Goal: Task Accomplishment & Management: Manage account settings

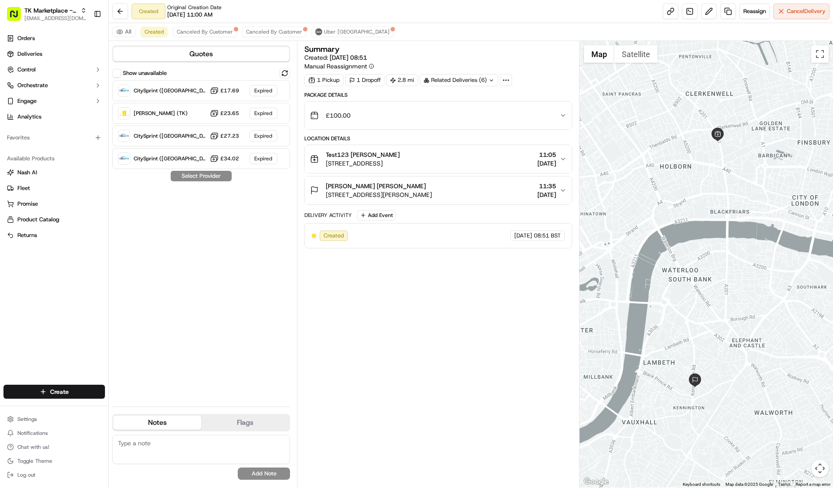
click at [332, 446] on div "Summary Created: 17/09/2025 08:51 Manual Reassignment 1 Pickup 1 Dropoff 2.8 mi…" at bounding box center [438, 264] width 268 height 438
click at [744, 8] on span "Reassign" at bounding box center [755, 11] width 23 height 8
click at [382, 167] on span "57 Farringdon Rd, London EC1M 3JB, UK" at bounding box center [363, 163] width 74 height 9
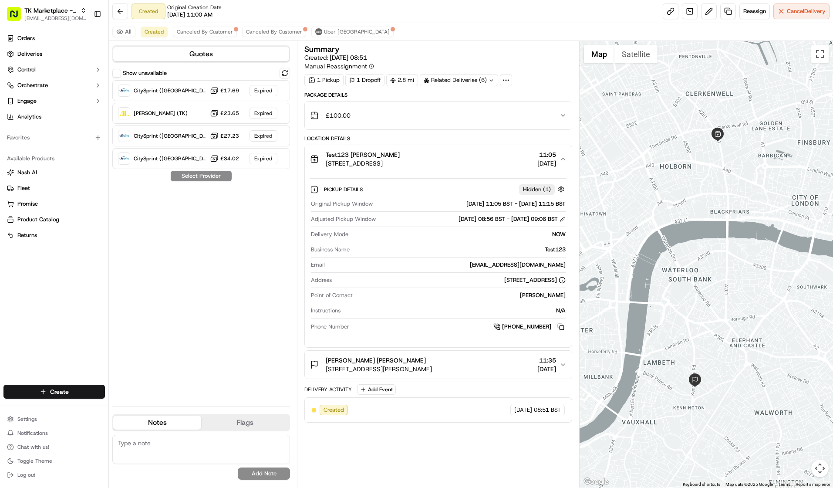
click at [398, 360] on div "Novello Josh Dodd" at bounding box center [379, 360] width 106 height 9
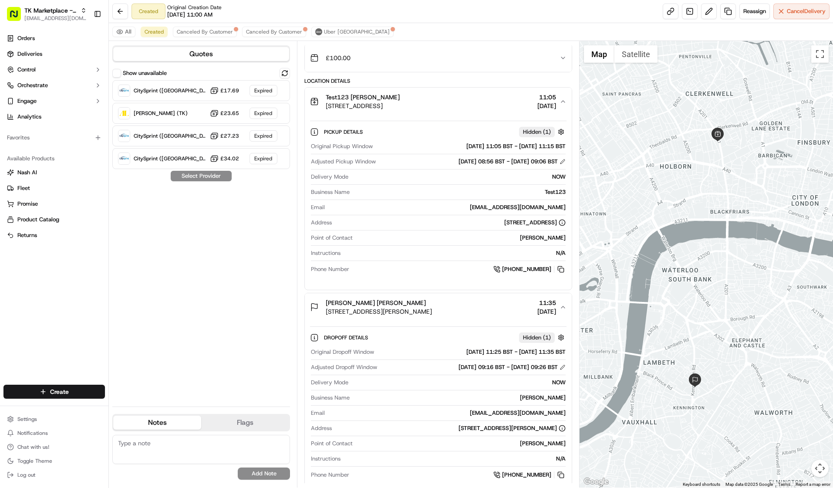
scroll to position [114, 0]
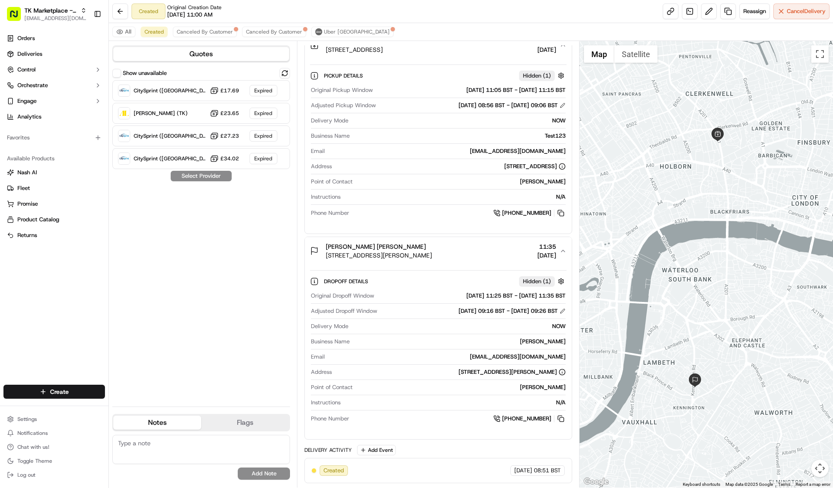
click at [425, 244] on div "Novello Josh Dodd" at bounding box center [379, 246] width 106 height 9
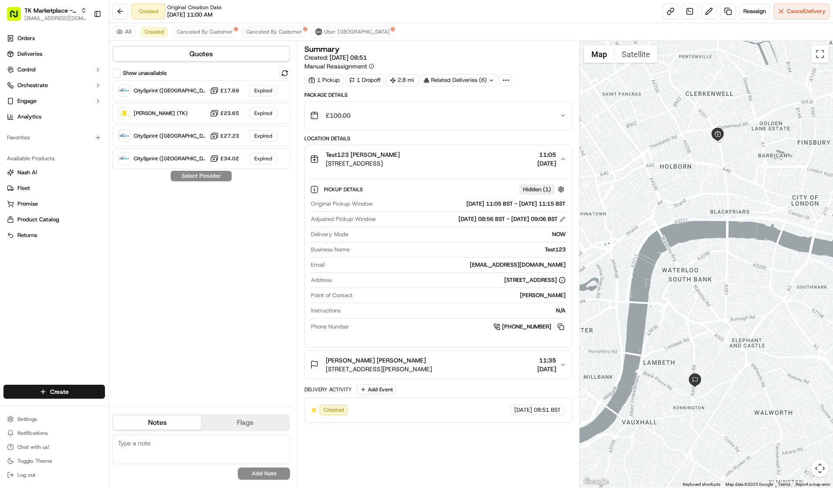
click at [432, 112] on div "£100.00" at bounding box center [435, 115] width 250 height 17
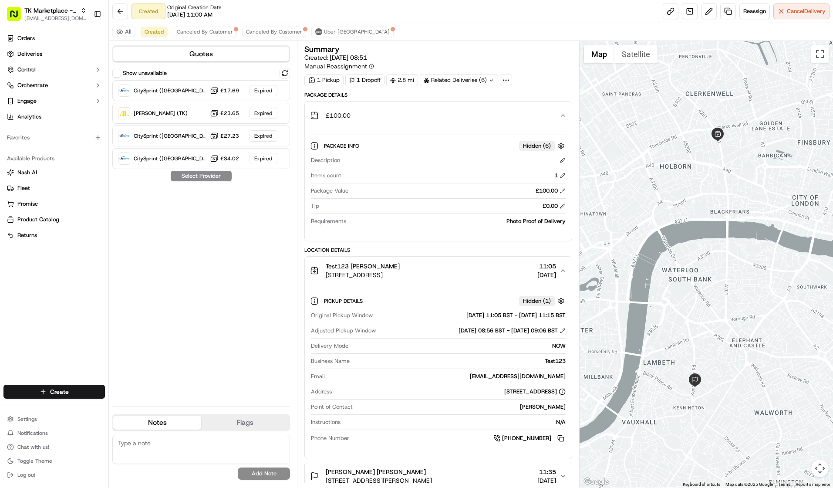
click at [209, 483] on div "No results found Add Note" at bounding box center [201, 457] width 178 height 52
click at [201, 481] on div "No results found Add Note" at bounding box center [201, 457] width 178 height 52
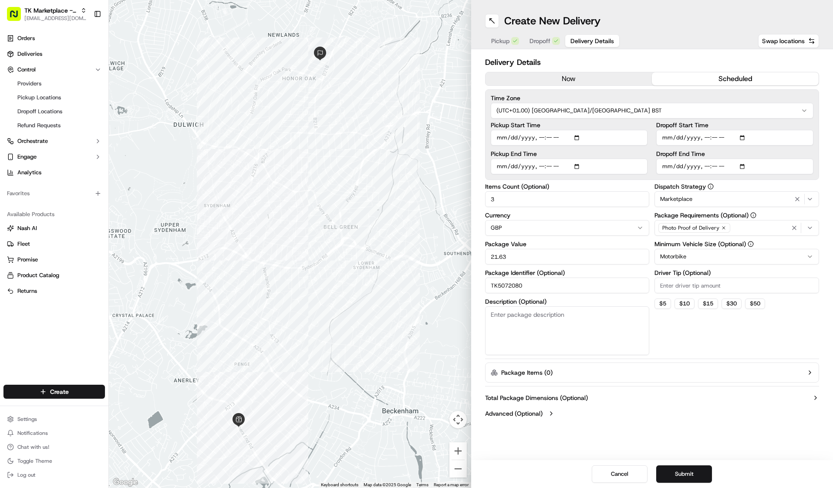
click at [186, 75] on div at bounding box center [290, 244] width 362 height 488
click at [501, 42] on span "Pickup" at bounding box center [500, 41] width 18 height 9
click at [583, 35] on button "Delivery Details" at bounding box center [592, 41] width 54 height 12
drag, startPoint x: 56, startPoint y: 380, endPoint x: 55, endPoint y: 393, distance: 13.1
click at [55, 393] on div "Create" at bounding box center [54, 391] width 108 height 21
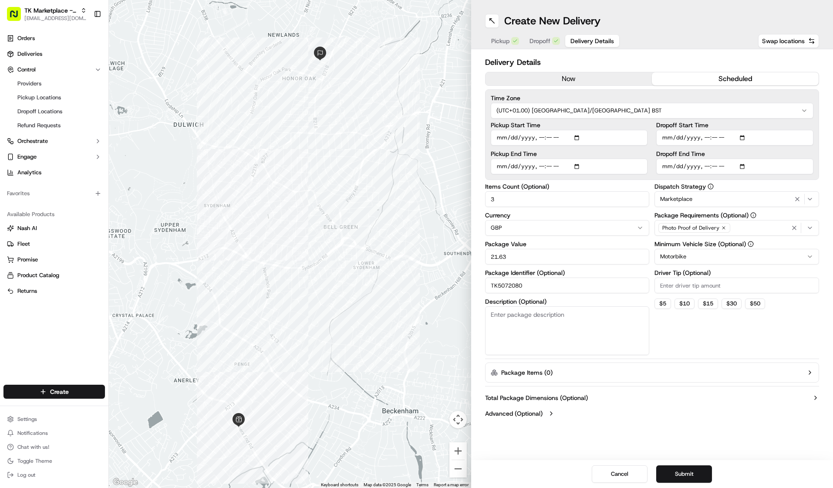
click at [50, 352] on div "Orders Deliveries Control Providers Pickup Locations Dropoff Locations Refund R…" at bounding box center [54, 203] width 108 height 350
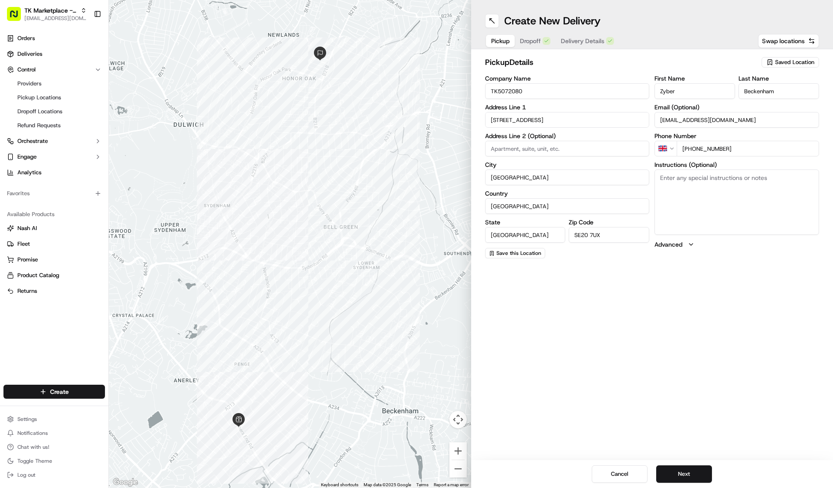
click at [501, 38] on span "Pickup" at bounding box center [500, 41] width 18 height 9
click at [798, 206] on textarea "Instructions (Optional)" at bounding box center [737, 201] width 165 height 65
click at [657, 17] on div "Create New Delivery" at bounding box center [652, 21] width 335 height 14
drag, startPoint x: 484, startPoint y: 10, endPoint x: 603, endPoint y: 22, distance: 119.1
click at [603, 22] on div "Create New Delivery Pickup Dropoff Delivery Details Swap locations" at bounding box center [652, 24] width 362 height 49
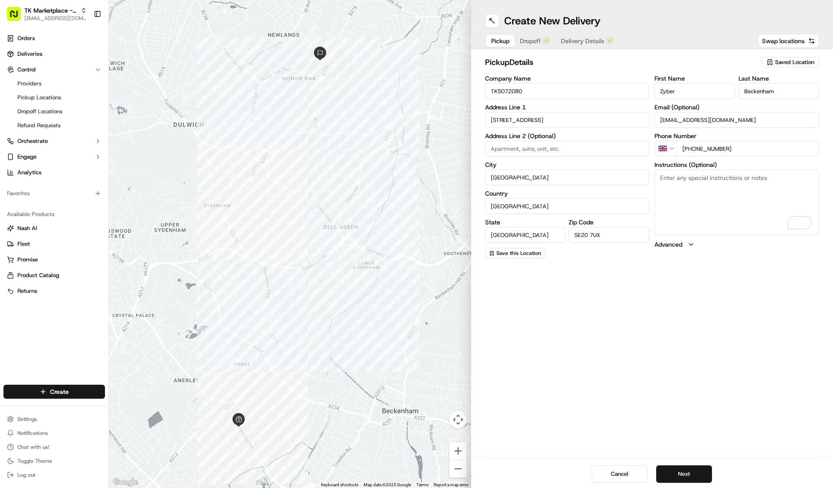
click at [62, 335] on div "Orders Deliveries Control Providers Pickup Locations Dropoff Locations Refund R…" at bounding box center [54, 203] width 108 height 350
click at [494, 290] on div "Create New Delivery Pickup Dropoff Delivery Details Swap locations pickup Detai…" at bounding box center [652, 244] width 362 height 488
click at [520, 441] on div "Create New Delivery Pickup Dropoff Delivery Details Swap locations pickup Detai…" at bounding box center [652, 244] width 362 height 488
click at [500, 270] on div "Create New Delivery Pickup Dropoff Delivery Details Swap locations pickup Detai…" at bounding box center [652, 244] width 362 height 488
click at [762, 92] on input "Beckenham" at bounding box center [779, 91] width 81 height 16
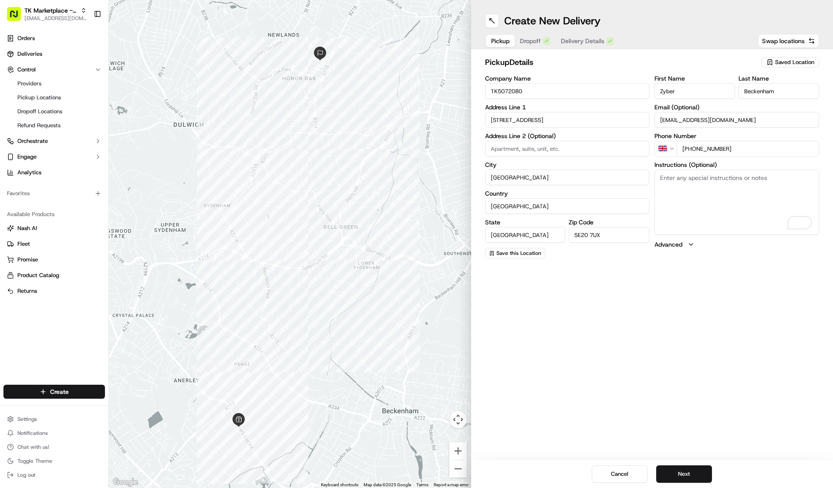
drag, startPoint x: 528, startPoint y: 91, endPoint x: 493, endPoint y: 90, distance: 35.3
click at [493, 90] on input "TK5072080" at bounding box center [567, 91] width 165 height 16
drag, startPoint x: 489, startPoint y: 117, endPoint x: 602, endPoint y: 124, distance: 113.0
click at [602, 124] on input "76 Elmers End Road" at bounding box center [567, 120] width 165 height 16
click at [693, 121] on input "manager.beckenham@zybertools.co.uk" at bounding box center [737, 120] width 165 height 16
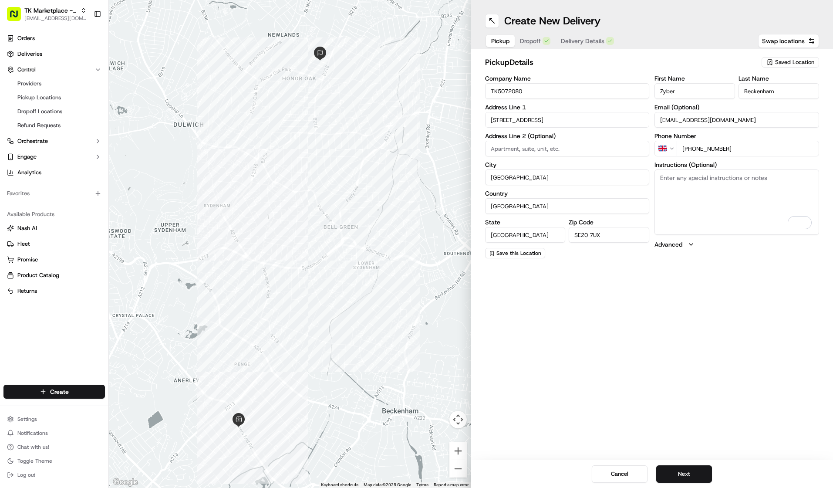
click at [531, 34] on div "Pickup Dropoff Delivery Details" at bounding box center [552, 41] width 135 height 16
click at [531, 40] on span "Dropoff" at bounding box center [530, 41] width 21 height 9
drag, startPoint x: 503, startPoint y: 290, endPoint x: 507, endPoint y: 204, distance: 85.9
click at [503, 286] on div "Create New Delivery Pickup Dropoff Delivery Details Swap locations dropoff Deta…" at bounding box center [652, 244] width 362 height 488
click at [534, 120] on input "26 MacLean Road" at bounding box center [567, 120] width 165 height 16
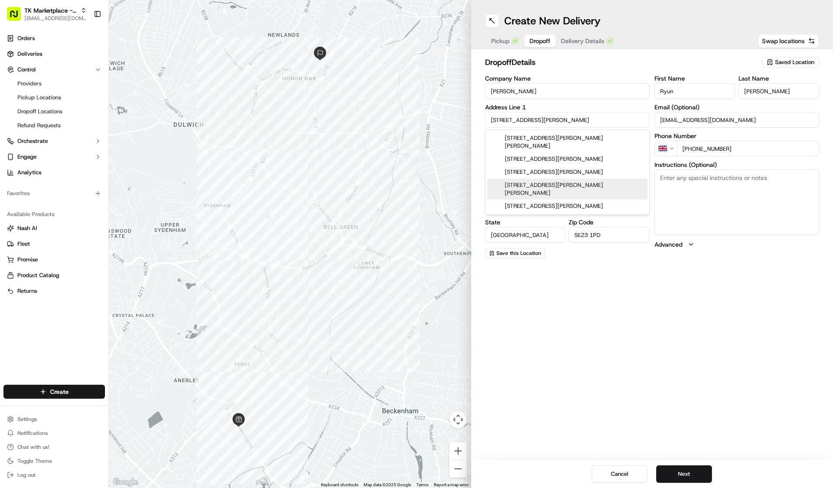
click at [608, 316] on div "Create New Delivery Pickup Dropoff Delivery Details Swap locations dropoff Deta…" at bounding box center [652, 244] width 362 height 488
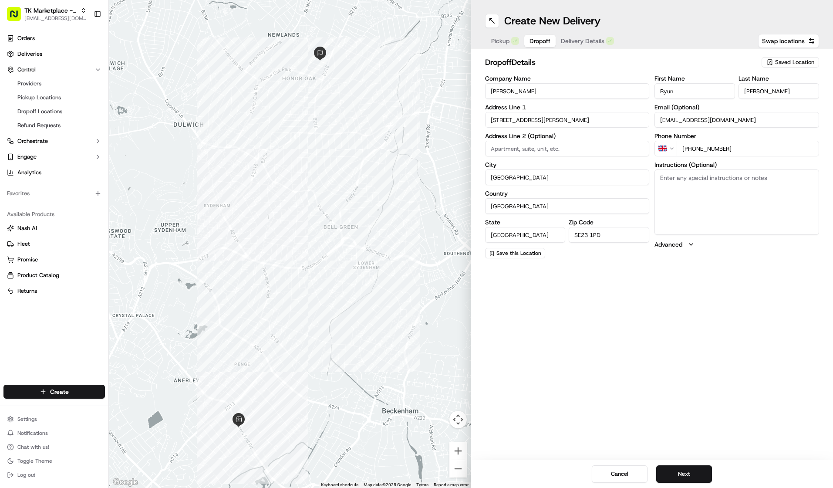
click at [582, 47] on button "Delivery Details" at bounding box center [588, 41] width 64 height 12
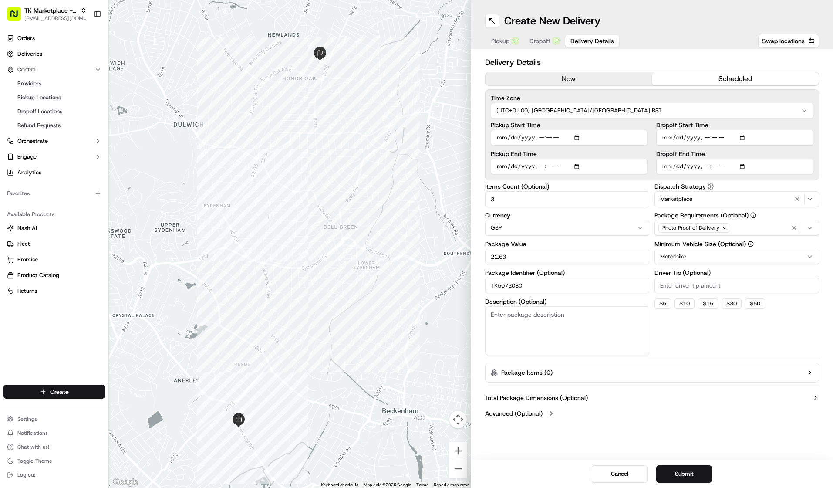
click at [810, 200] on icon "button" at bounding box center [810, 199] width 7 height 7
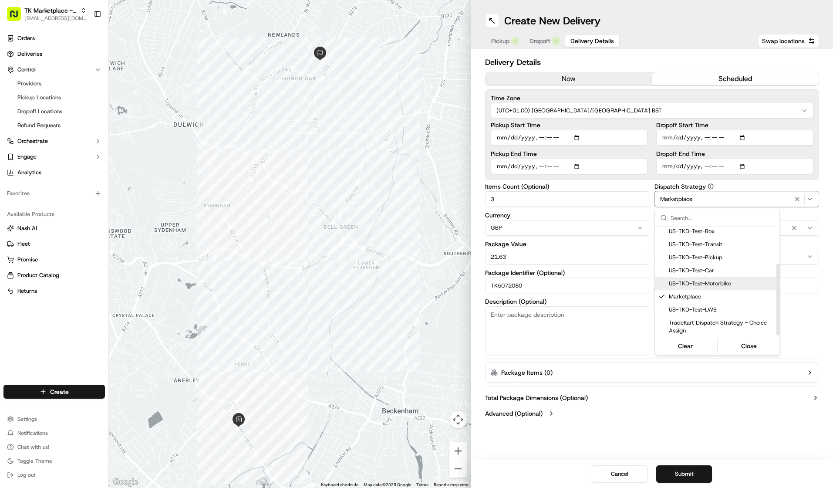
scroll to position [56, 0]
click at [484, 209] on html "TK Marketplace - TKD jaminaguanzon@tradekart.com Toggle Sidebar Orders Deliveri…" at bounding box center [416, 244] width 833 height 488
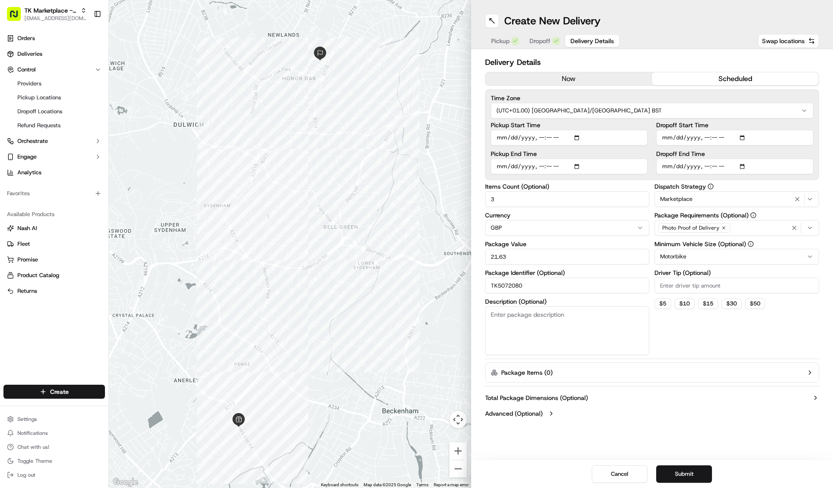
drag, startPoint x: 522, startPoint y: 257, endPoint x: 479, endPoint y: 252, distance: 43.0
click at [479, 252] on div "Delivery Details now scheduled Time Zone (UTC+01.00) Europe/London BST Pickup S…" at bounding box center [652, 238] width 362 height 379
drag, startPoint x: 721, startPoint y: 413, endPoint x: 717, endPoint y: 409, distance: 5.2
click at [720, 412] on button "Advanced (Optional)" at bounding box center [652, 413] width 335 height 9
drag, startPoint x: 489, startPoint y: 284, endPoint x: 549, endPoint y: 288, distance: 60.3
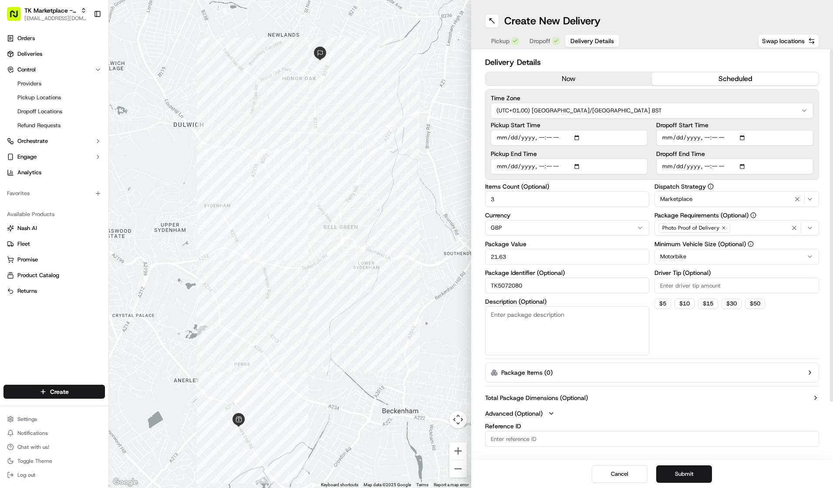
click at [549, 288] on input "TK5072080" at bounding box center [567, 285] width 165 height 16
click at [509, 287] on input "TK5072080" at bounding box center [567, 285] width 165 height 16
drag, startPoint x: 535, startPoint y: 270, endPoint x: 536, endPoint y: 279, distance: 9.2
click at [535, 271] on label "Package Identifier (Optional)" at bounding box center [567, 273] width 165 height 6
click at [535, 277] on input "TK5072080" at bounding box center [567, 285] width 165 height 16
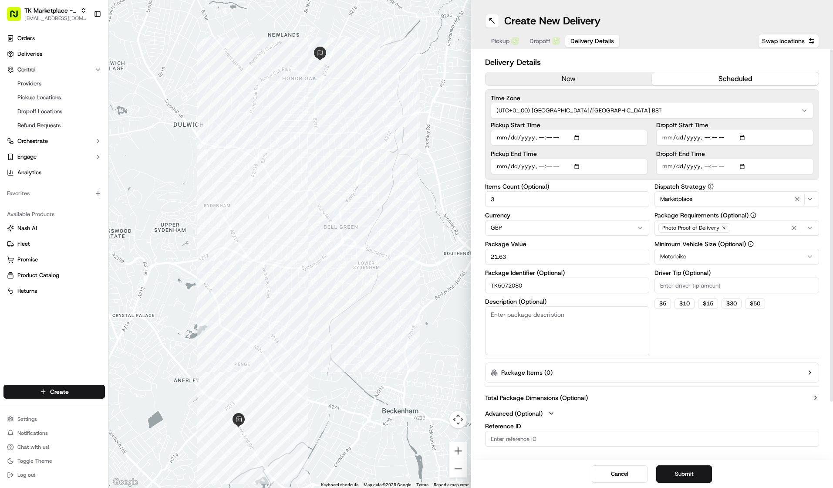
drag, startPoint x: 526, startPoint y: 289, endPoint x: 487, endPoint y: 292, distance: 38.5
click at [487, 292] on input "TK5072080" at bounding box center [567, 285] width 165 height 16
click at [47, 247] on link "Fleet" at bounding box center [54, 244] width 95 height 8
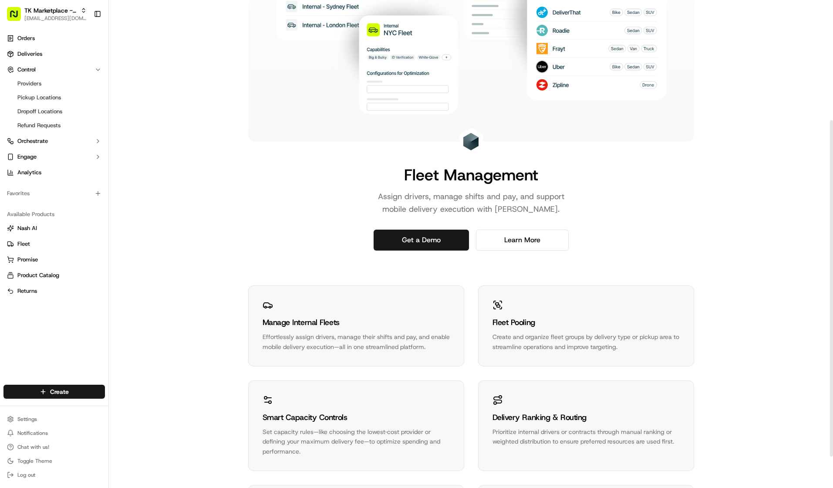
scroll to position [174, 0]
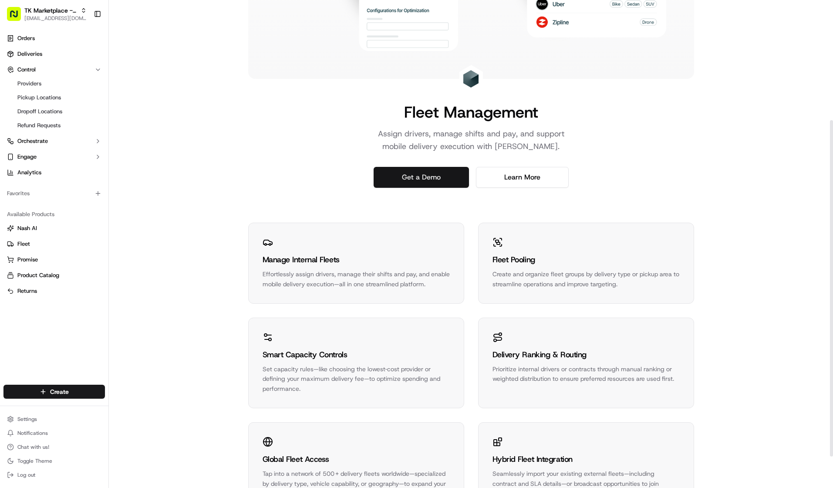
click at [396, 179] on link "Get a Demo" at bounding box center [421, 177] width 95 height 21
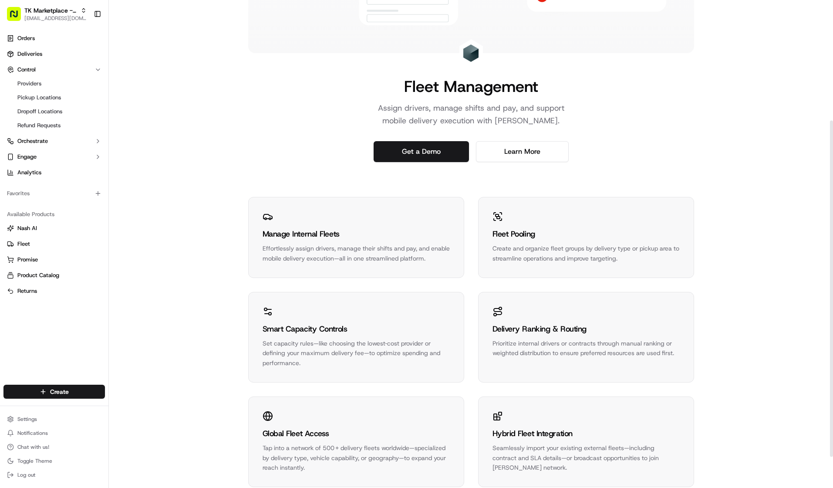
scroll to position [220, 0]
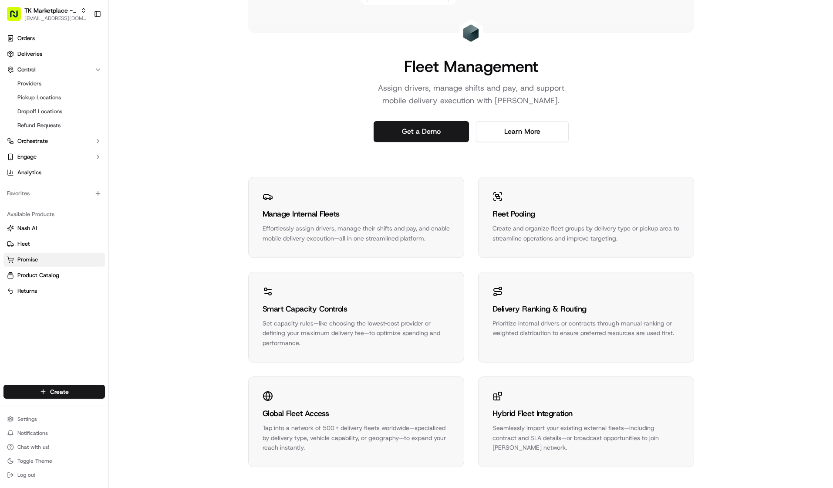
click at [62, 254] on button "Promise" at bounding box center [53, 260] width 101 height 14
click at [55, 257] on link "Promise" at bounding box center [54, 260] width 95 height 8
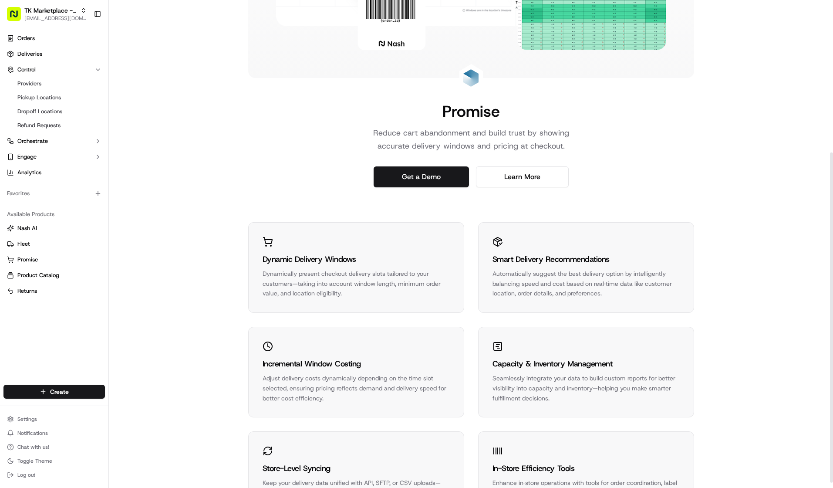
scroll to position [233, 0]
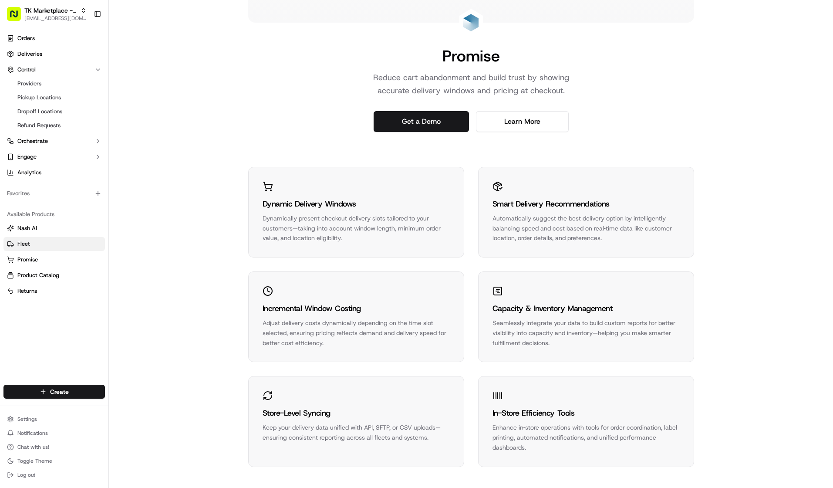
click at [44, 243] on link "Fleet" at bounding box center [54, 244] width 95 height 8
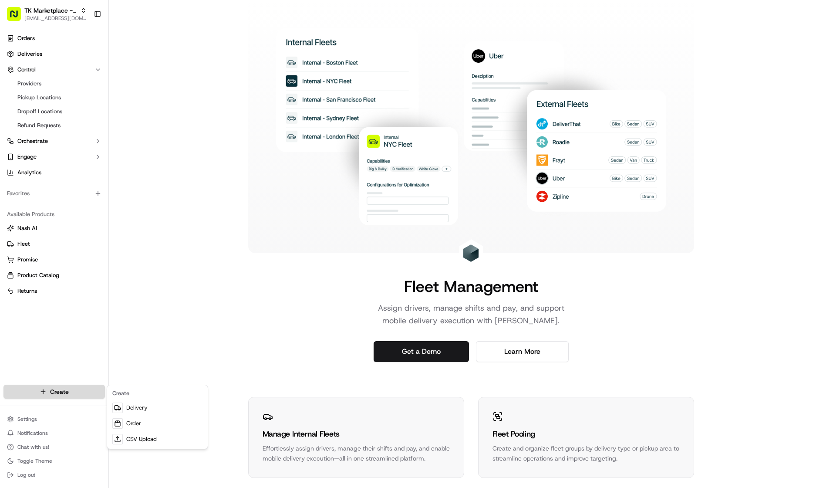
click at [72, 388] on html "TK Marketplace - TKD jaminaguanzon@tradekart.com Toggle Sidebar Orders Deliveri…" at bounding box center [416, 244] width 833 height 488
click at [152, 412] on link "Delivery" at bounding box center [157, 408] width 97 height 16
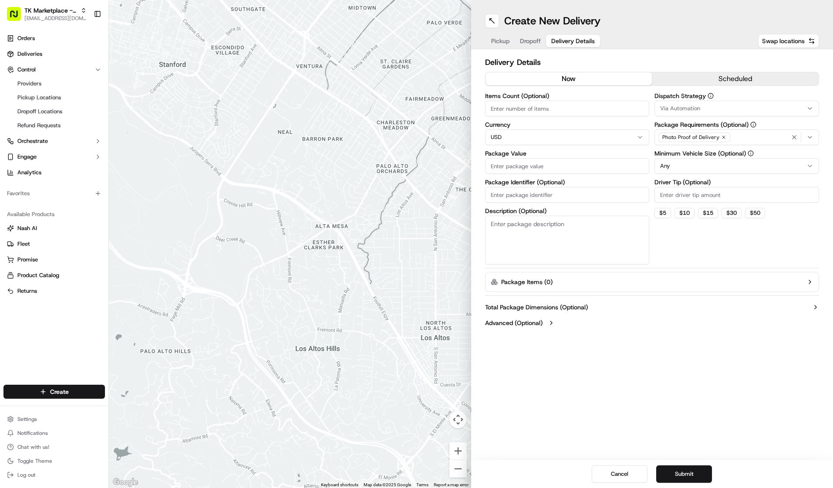
click at [568, 42] on span "Delivery Details" at bounding box center [573, 41] width 44 height 9
drag, startPoint x: 656, startPoint y: 121, endPoint x: 759, endPoint y: 123, distance: 103.7
click at [759, 123] on label "Package Requirements (Optional)" at bounding box center [737, 125] width 165 height 6
drag, startPoint x: 653, startPoint y: 139, endPoint x: 721, endPoint y: 138, distance: 68.4
click at [721, 138] on div "Items Count (Optional) Currency USD Package Value Package Identifier (Optional)…" at bounding box center [652, 179] width 335 height 172
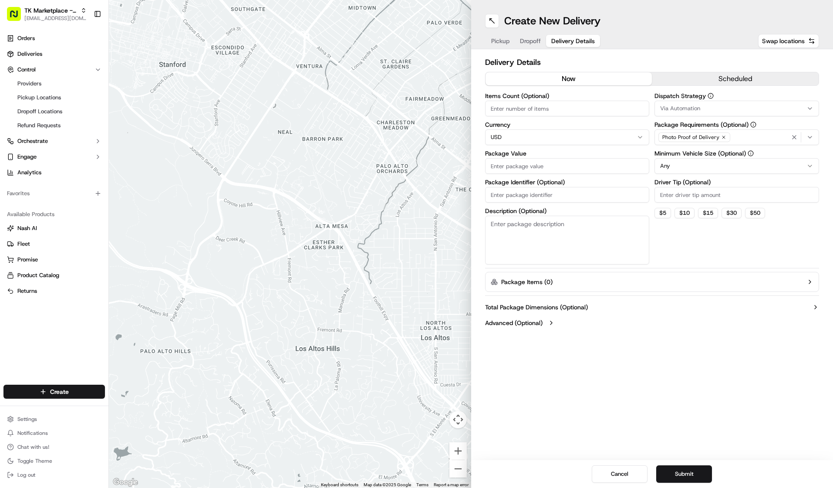
click at [780, 348] on div "Create New Delivery Pickup Dropoff Delivery Details Swap locations Delivery Det…" at bounding box center [652, 244] width 362 height 488
click at [496, 37] on span "Pickup" at bounding box center [500, 41] width 18 height 9
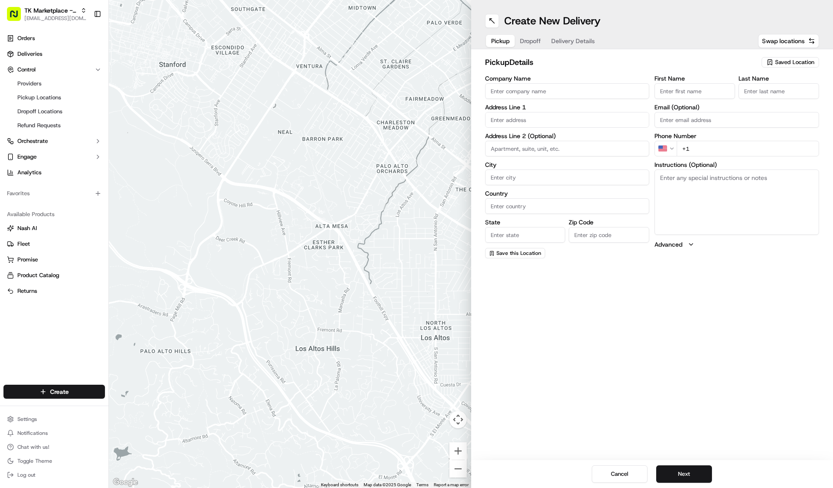
click at [532, 41] on span "Dropoff" at bounding box center [530, 41] width 21 height 9
click at [735, 10] on div "Create New Delivery Pickup Dropoff Delivery Details Swap locations" at bounding box center [652, 24] width 362 height 49
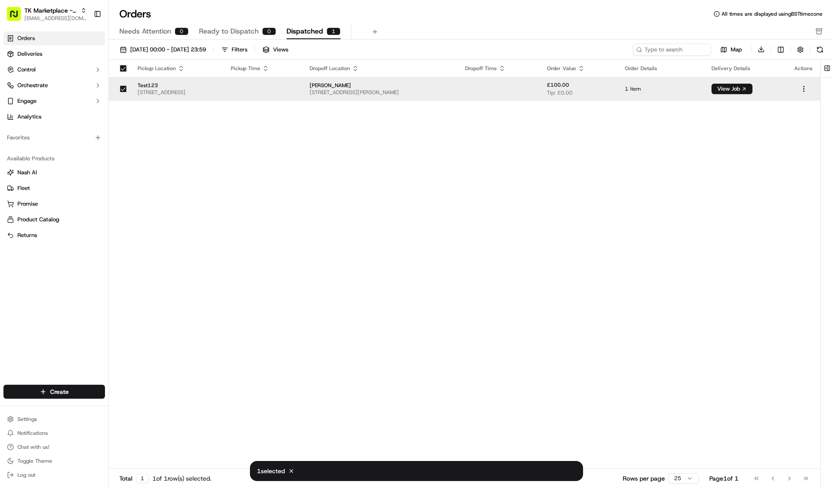
click at [242, 166] on div "Pickup Location Pickup Time Dropoff Location Dropoff Time Order Value Order Det…" at bounding box center [465, 264] width 712 height 409
click at [139, 105] on div "Pickup Location Pickup Time Dropoff Location Dropoff Time Order Value Order Det…" at bounding box center [465, 264] width 712 height 409
click at [122, 86] on button "button" at bounding box center [123, 88] width 7 height 7
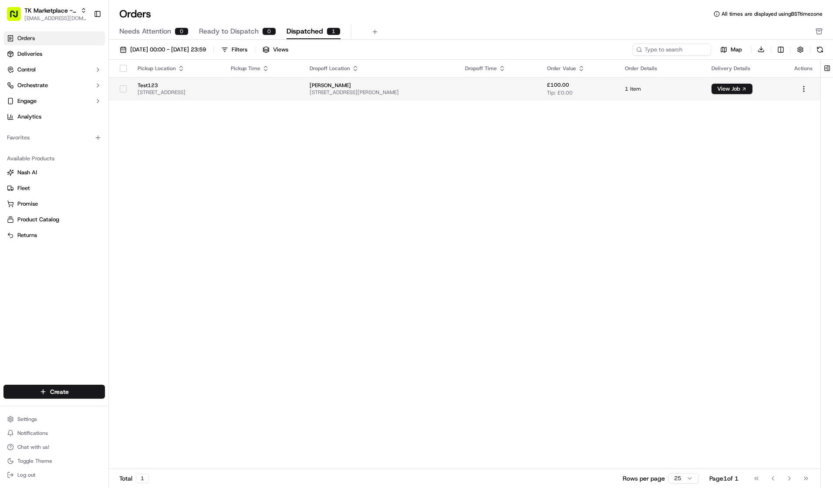
click at [217, 95] on span "57 Farringdon Rd, London EC1M 3JB, UK" at bounding box center [177, 92] width 79 height 7
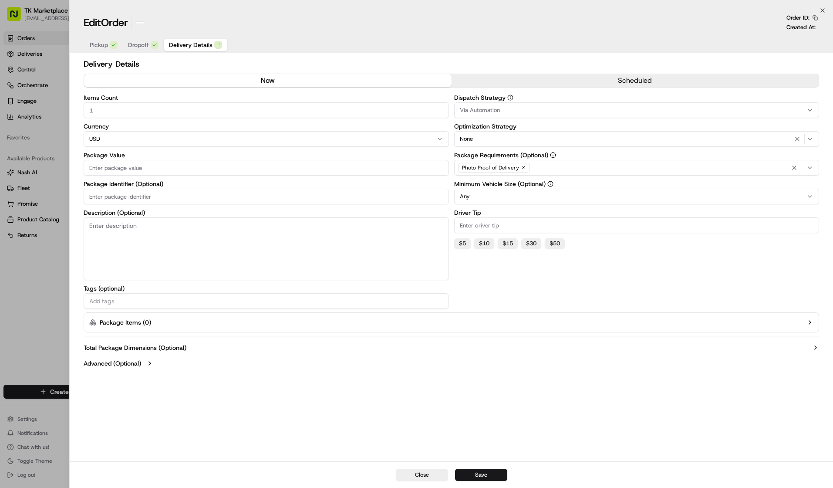
click at [271, 95] on body "TK Marketplace - TKD jaminaguanzon@tradekart.com Toggle Sidebar Orders Deliveri…" at bounding box center [416, 244] width 833 height 488
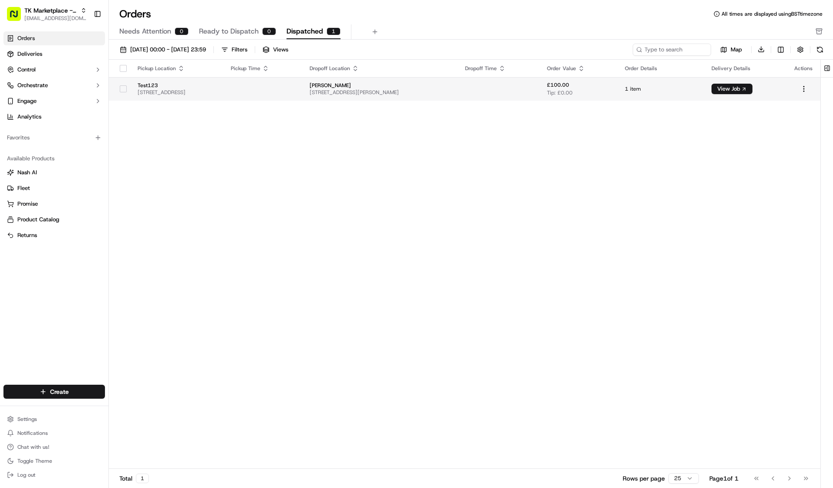
click at [224, 99] on td "Test123 57 Farringdon Rd, London EC1M 3JB, UK" at bounding box center [177, 89] width 93 height 24
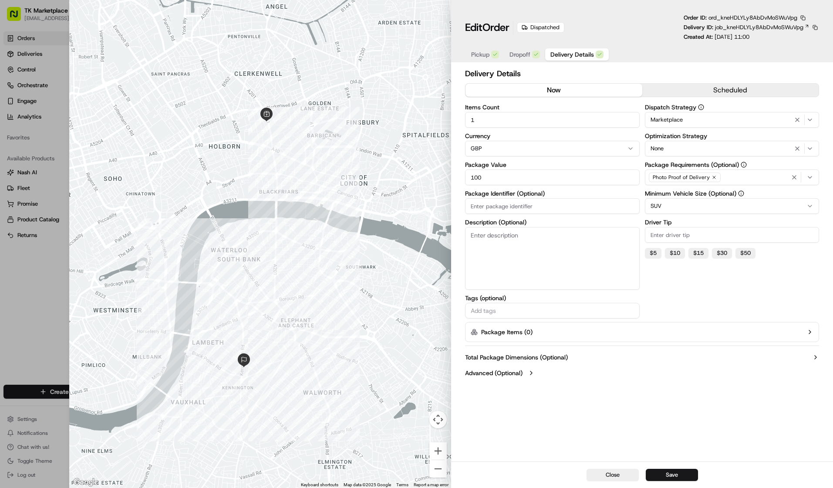
click at [478, 55] on span "Pickup" at bounding box center [480, 54] width 18 height 9
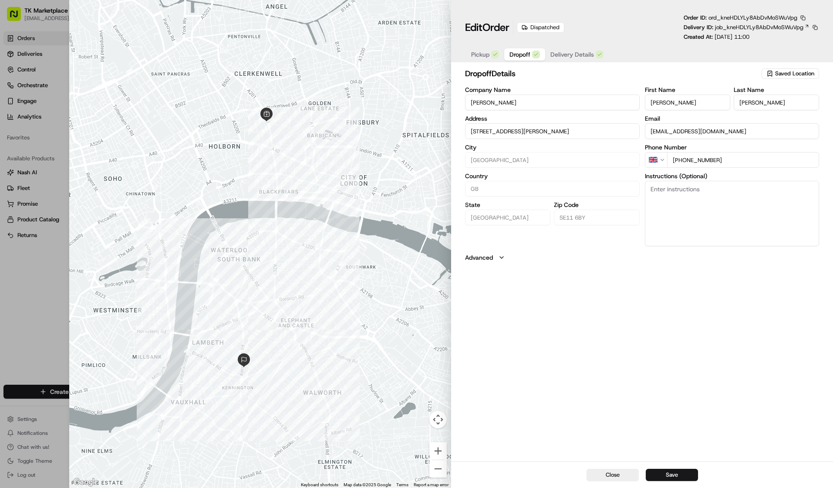
click at [523, 57] on span "Dropoff" at bounding box center [520, 54] width 21 height 9
click at [564, 56] on span "Delivery Details" at bounding box center [573, 54] width 44 height 9
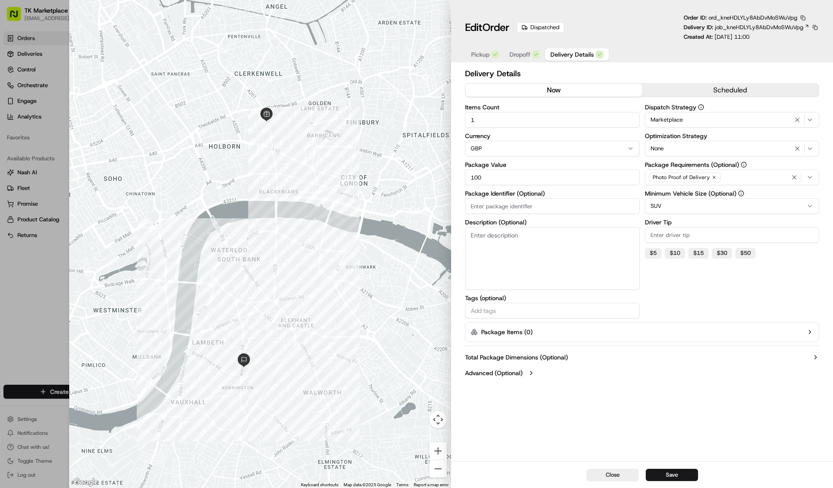
click at [55, 81] on div at bounding box center [416, 244] width 833 height 488
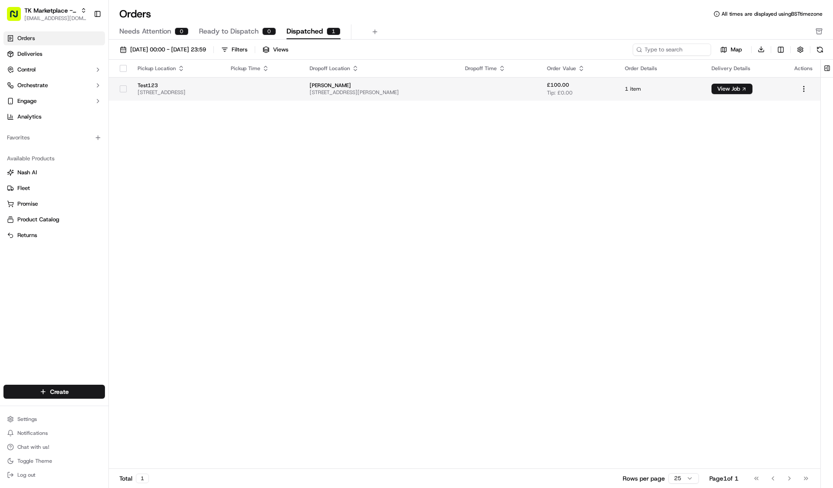
click at [175, 84] on span "Test123" at bounding box center [177, 85] width 79 height 7
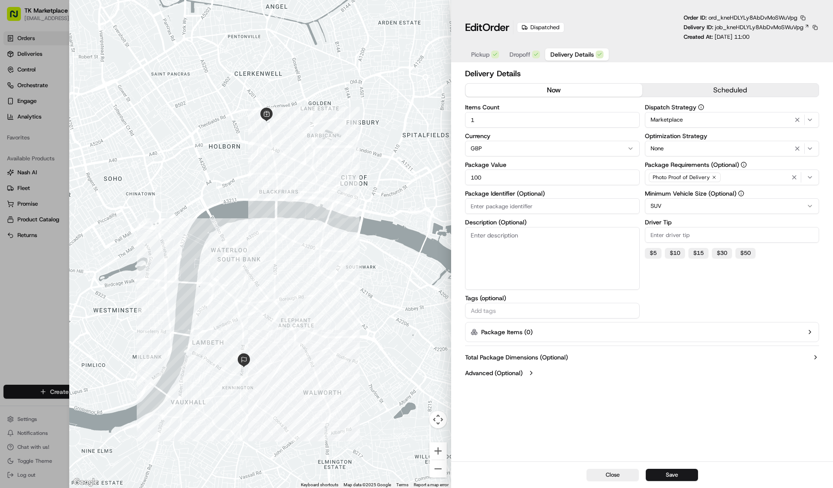
click at [477, 54] on span "Pickup" at bounding box center [480, 54] width 18 height 9
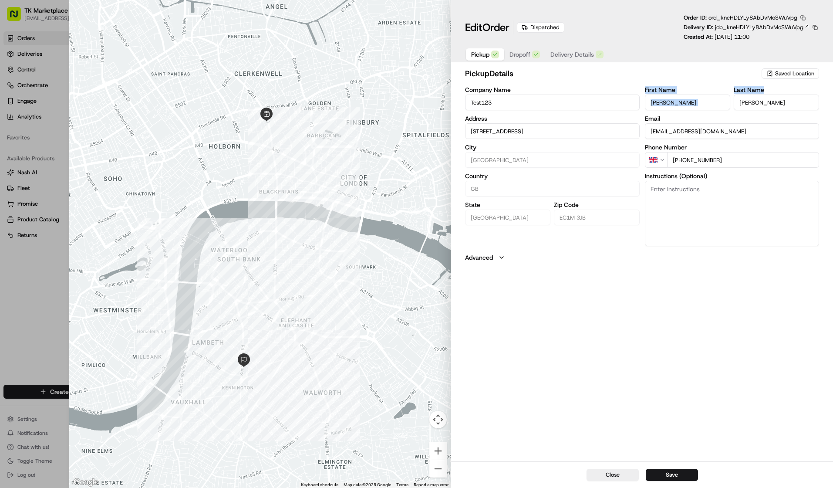
drag, startPoint x: 645, startPoint y: 91, endPoint x: 770, endPoint y: 88, distance: 125.0
click at [770, 88] on div "First Name Josh Last Name Dodd" at bounding box center [732, 99] width 174 height 24
click at [521, 56] on span "Dropoff" at bounding box center [520, 54] width 21 height 9
drag, startPoint x: 647, startPoint y: 89, endPoint x: 768, endPoint y: 91, distance: 120.7
click at [768, 91] on div "First Name Josh Last Name Dodd" at bounding box center [732, 99] width 174 height 24
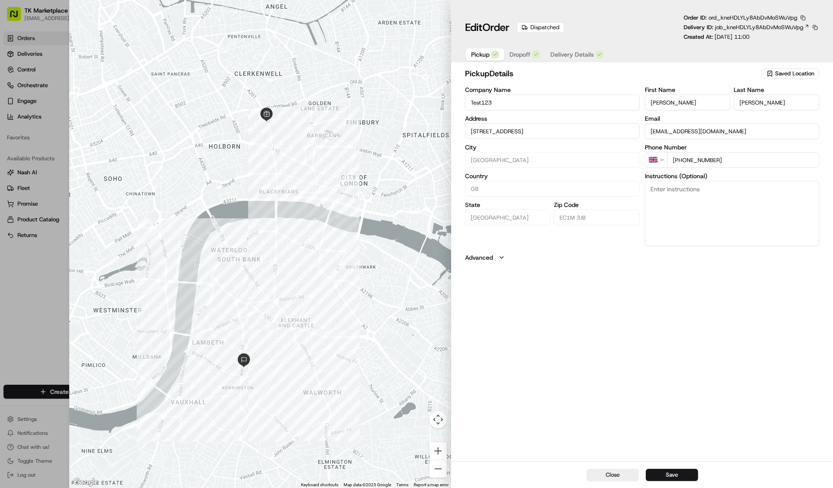
click at [480, 53] on span "Pickup" at bounding box center [480, 54] width 18 height 9
drag, startPoint x: 656, startPoint y: 146, endPoint x: 724, endPoint y: 148, distance: 68.4
click at [724, 148] on div "Company Name Test123 Address 57 Farringdon Rd, London EC1M 3JB, UK City London …" at bounding box center [642, 166] width 354 height 159
drag, startPoint x: 658, startPoint y: 123, endPoint x: 643, endPoint y: 122, distance: 14.4
click at [643, 122] on div "Company Name Test123 Address 57 Farringdon Rd, London EC1M 3JB, UK City London …" at bounding box center [642, 166] width 354 height 159
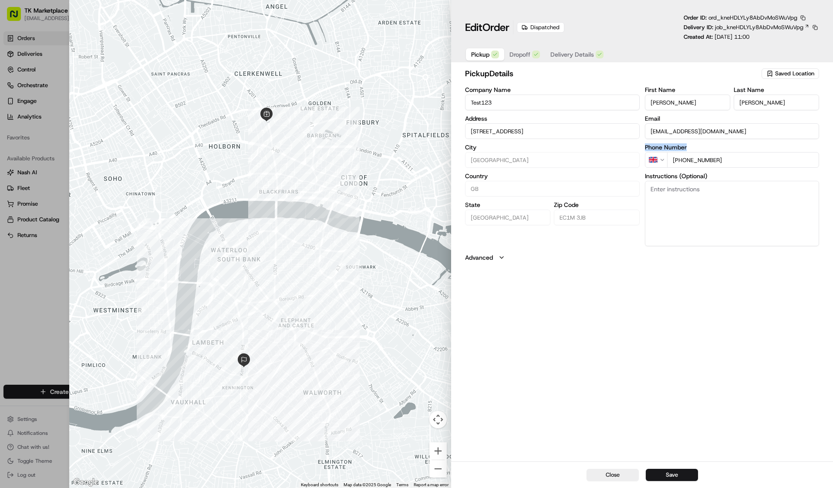
drag, startPoint x: 692, startPoint y: 148, endPoint x: 646, endPoint y: 149, distance: 45.7
click at [646, 149] on label "Phone Number" at bounding box center [732, 147] width 174 height 6
drag, startPoint x: 724, startPoint y: 163, endPoint x: 660, endPoint y: 162, distance: 63.6
click at [660, 162] on div "GB +44 7545 629560" at bounding box center [732, 160] width 174 height 16
drag, startPoint x: 474, startPoint y: 117, endPoint x: 499, endPoint y: 120, distance: 25.0
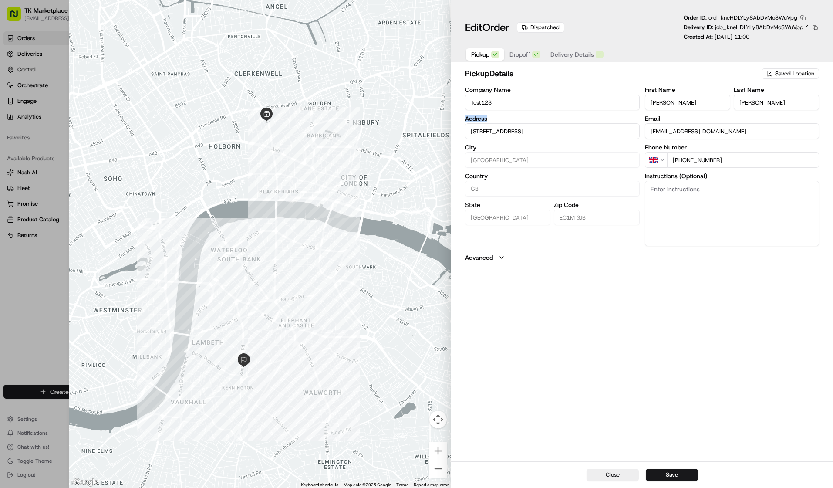
click at [499, 120] on div "pickup Details Saved Location Company Name Test123 Address 57 Farringdon Rd, Lo…" at bounding box center [642, 263] width 382 height 395
drag, startPoint x: 511, startPoint y: 91, endPoint x: 465, endPoint y: 89, distance: 46.6
click at [465, 89] on div "pickup Details Saved Location Company Name Test123 Address 57 Farringdon Rd, Lo…" at bounding box center [642, 263] width 382 height 395
drag, startPoint x: 521, startPoint y: 87, endPoint x: 516, endPoint y: 88, distance: 4.9
click at [520, 87] on label "Company Name" at bounding box center [552, 90] width 174 height 6
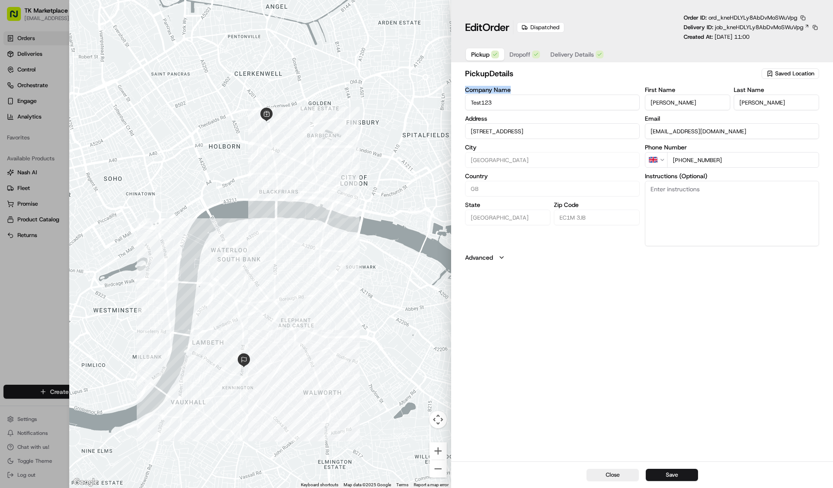
click at [520, 95] on input "Test123" at bounding box center [552, 103] width 174 height 16
click at [511, 90] on label "Company Name" at bounding box center [552, 90] width 174 height 6
click at [511, 95] on input "Test123" at bounding box center [552, 103] width 174 height 16
drag, startPoint x: 460, startPoint y: 89, endPoint x: 517, endPoint y: 91, distance: 57.5
click at [517, 91] on div "pickup Details Saved Location Company Name Test123 Address 57 Farringdon Rd, Lo…" at bounding box center [642, 263] width 382 height 395
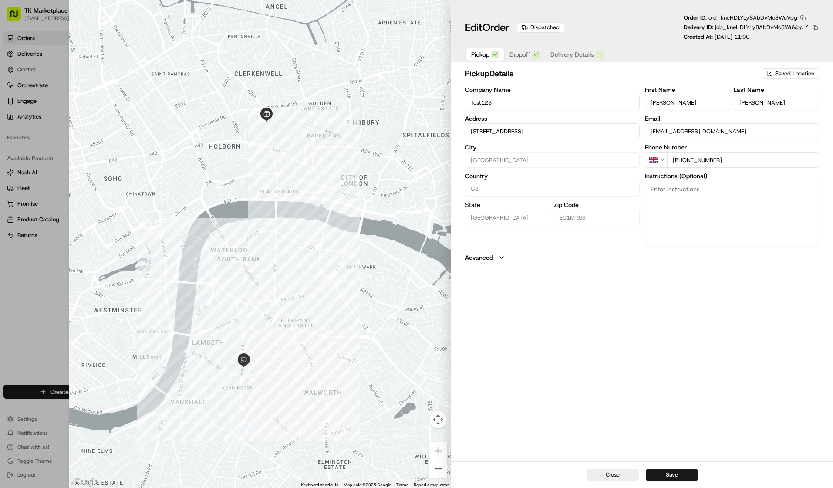
drag, startPoint x: 470, startPoint y: 101, endPoint x: 523, endPoint y: 102, distance: 53.1
click at [523, 102] on input "Test123" at bounding box center [552, 103] width 174 height 16
click at [514, 55] on span "Dropoff" at bounding box center [520, 54] width 21 height 9
drag, startPoint x: 514, startPoint y: 91, endPoint x: 467, endPoint y: 90, distance: 47.0
click at [467, 90] on label "Company Name" at bounding box center [552, 90] width 174 height 6
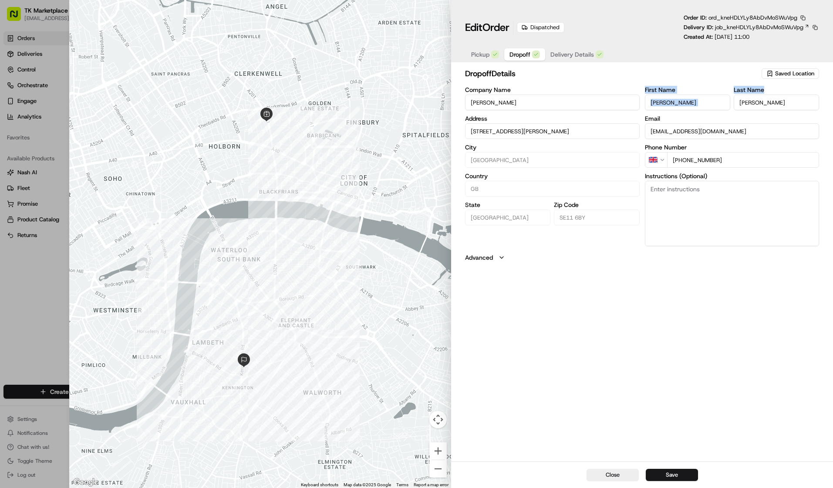
drag, startPoint x: 645, startPoint y: 93, endPoint x: 777, endPoint y: 111, distance: 134.0
click at [778, 111] on div "First Name Josh Last Name Dodd Email joshdodd@tradekart.com Phone Number GB +44…" at bounding box center [732, 166] width 174 height 159
click at [479, 104] on input "Novello" at bounding box center [552, 103] width 174 height 16
click at [626, 82] on div "dropoff Details Saved Location Company Name Novello Address 241 Kennington Rd, …" at bounding box center [642, 165] width 354 height 194
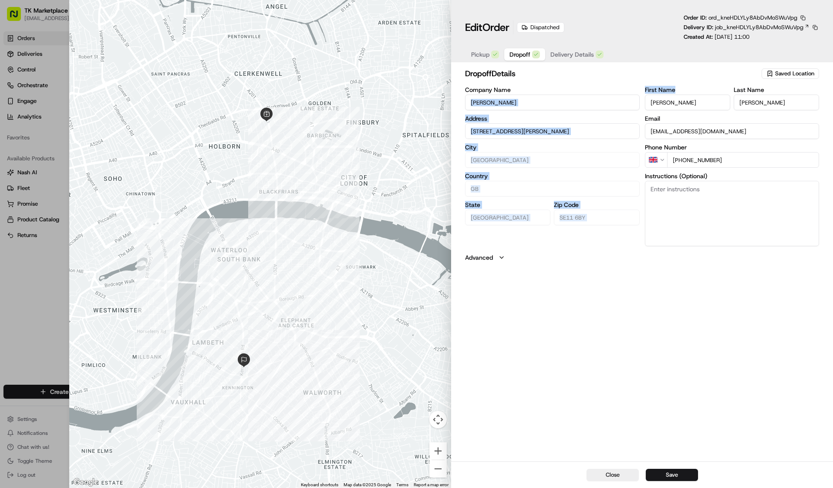
drag, startPoint x: 642, startPoint y: 89, endPoint x: 679, endPoint y: 87, distance: 36.7
click at [675, 87] on div "Company Name Novello Address 241 Kennington Rd, London SE11 6BY, UK City London…" at bounding box center [642, 166] width 354 height 159
click at [694, 82] on div "dropoff Details Saved Location Company Name Novello Address 241 Kennington Rd, …" at bounding box center [642, 165] width 354 height 194
drag, startPoint x: 668, startPoint y: 115, endPoint x: 633, endPoint y: 114, distance: 34.9
click at [633, 114] on div "Company Name Novello Address 241 Kennington Rd, London SE11 6BY, UK City London…" at bounding box center [642, 166] width 354 height 159
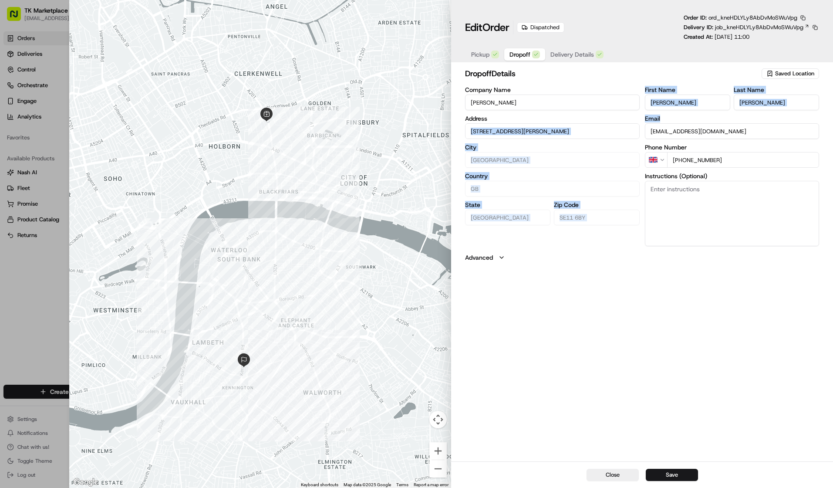
click at [683, 120] on label "Email" at bounding box center [732, 118] width 174 height 6
click at [683, 123] on input "[EMAIL_ADDRESS][DOMAIN_NAME]" at bounding box center [732, 131] width 174 height 16
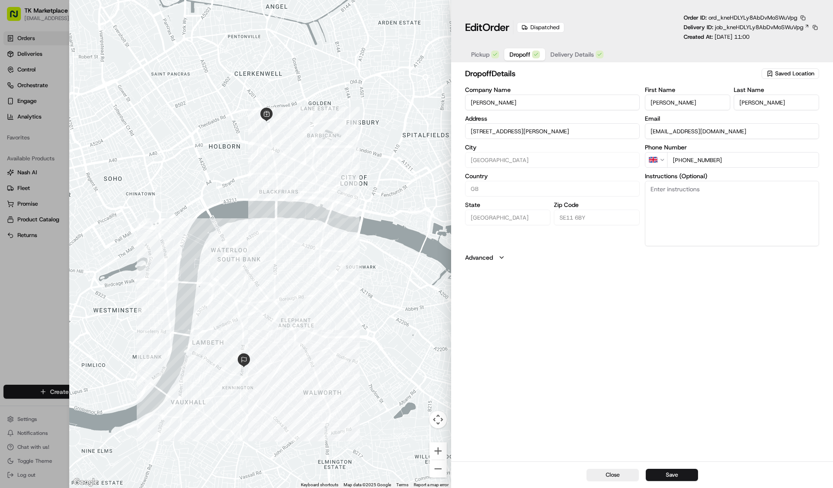
click at [648, 148] on label "Phone Number" at bounding box center [732, 147] width 174 height 6
drag, startPoint x: 463, startPoint y: 119, endPoint x: 505, endPoint y: 118, distance: 42.7
click at [505, 118] on div "dropoff Details Saved Location Company Name Novello Address 241 Kennington Rd, …" at bounding box center [642, 263] width 382 height 395
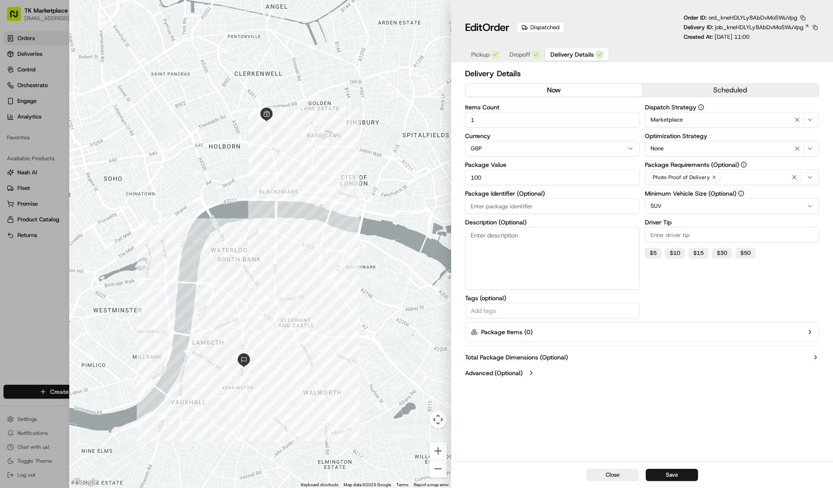
click at [569, 56] on span "Delivery Details" at bounding box center [573, 54] width 44 height 9
click at [810, 206] on icon "button" at bounding box center [809, 206] width 3 height 2
click at [692, 366] on div "Total Package Dimensions (Optional) Advanced (Optional)" at bounding box center [642, 364] width 354 height 31
click at [796, 268] on div "Dispatch Strategy Marketplace Optimization Strategy None Package Requirements (…" at bounding box center [732, 211] width 174 height 214
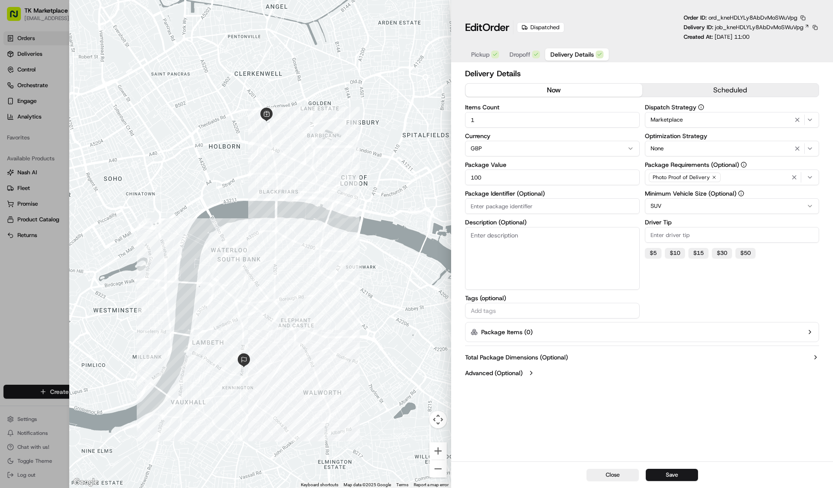
click at [694, 206] on button "SUV" at bounding box center [732, 206] width 174 height 16
click at [792, 391] on div "Delivery Details now scheduled Items Count 1 Currency GBP Package Value 100 Pac…" at bounding box center [642, 263] width 382 height 395
click at [813, 207] on icon "button" at bounding box center [810, 206] width 7 height 7
click at [717, 376] on button "Advanced (Optional)" at bounding box center [642, 372] width 354 height 9
click at [35, 287] on div at bounding box center [416, 244] width 833 height 488
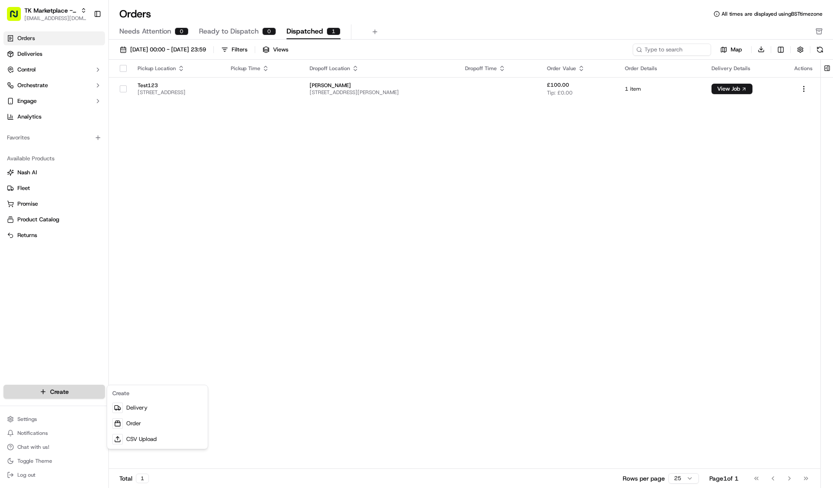
click at [45, 392] on html "TK Marketplace - TKD jaminaguanzon@tradekart.com Toggle Sidebar Orders Deliveri…" at bounding box center [416, 244] width 833 height 488
click at [77, 324] on html "TK Marketplace - TKD jaminaguanzon@tradekart.com Toggle Sidebar Orders Deliveri…" at bounding box center [416, 244] width 833 height 488
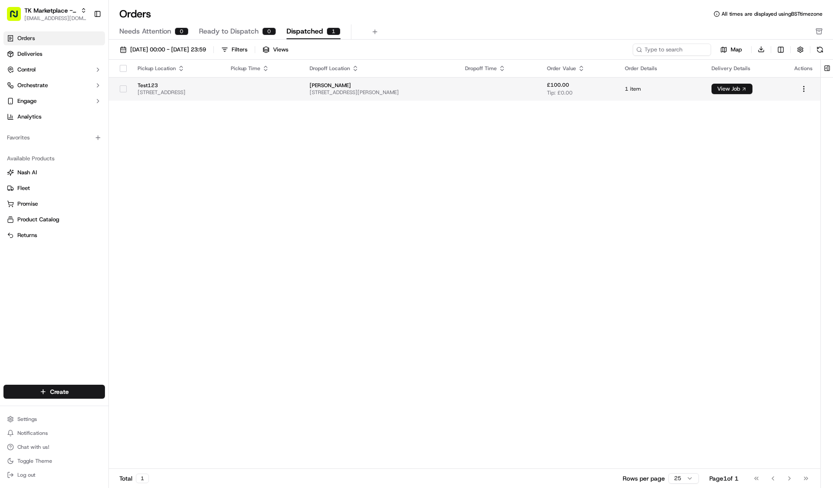
click at [745, 87] on button "View Job" at bounding box center [732, 89] width 41 height 10
click at [294, 86] on td at bounding box center [263, 89] width 79 height 24
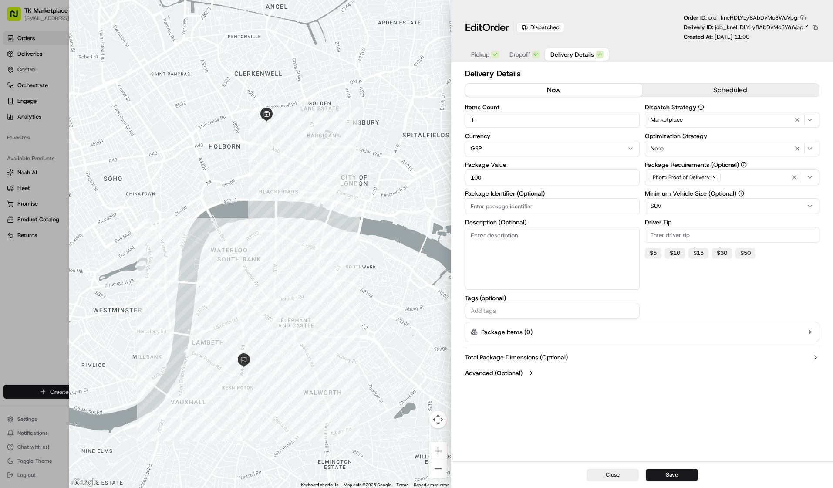
click at [479, 56] on span "Pickup" at bounding box center [480, 54] width 18 height 9
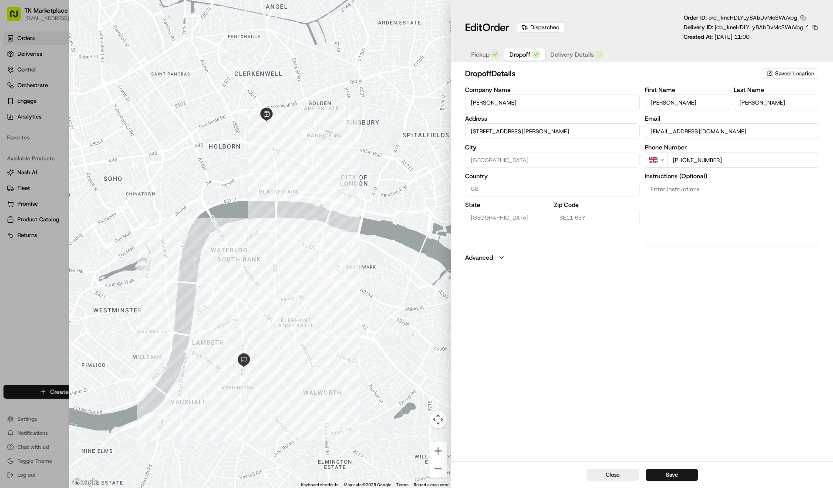
click at [524, 56] on span "Dropoff" at bounding box center [520, 54] width 21 height 9
click at [576, 54] on span "Delivery Details" at bounding box center [573, 54] width 44 height 9
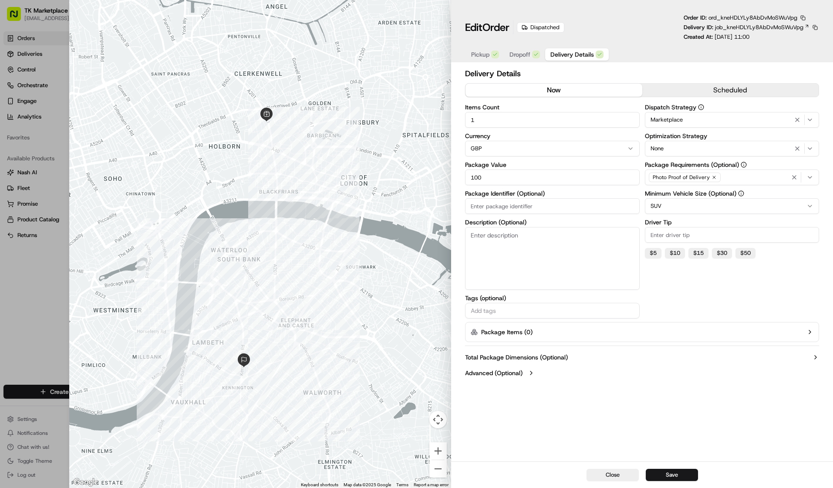
click at [41, 36] on div at bounding box center [416, 244] width 833 height 488
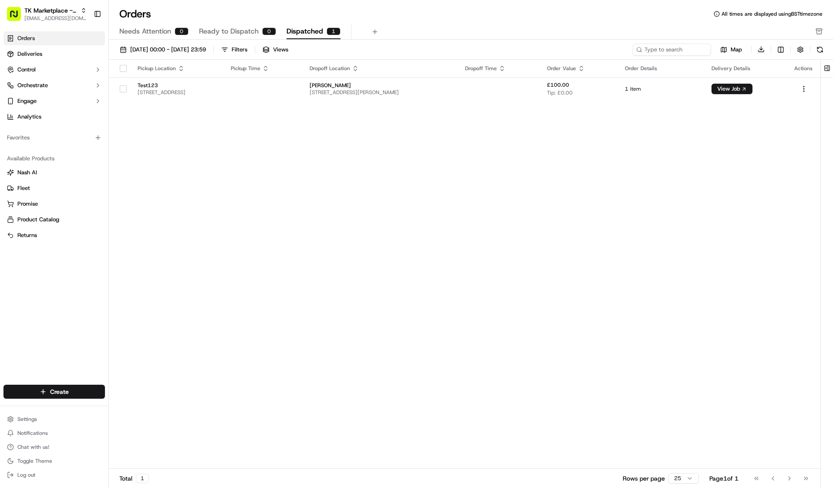
click at [764, 230] on div "Pickup Location Pickup Time Dropoff Location Dropoff Time Order Value Order Det…" at bounding box center [465, 264] width 712 height 409
click at [78, 59] on link "Deliveries" at bounding box center [53, 54] width 101 height 14
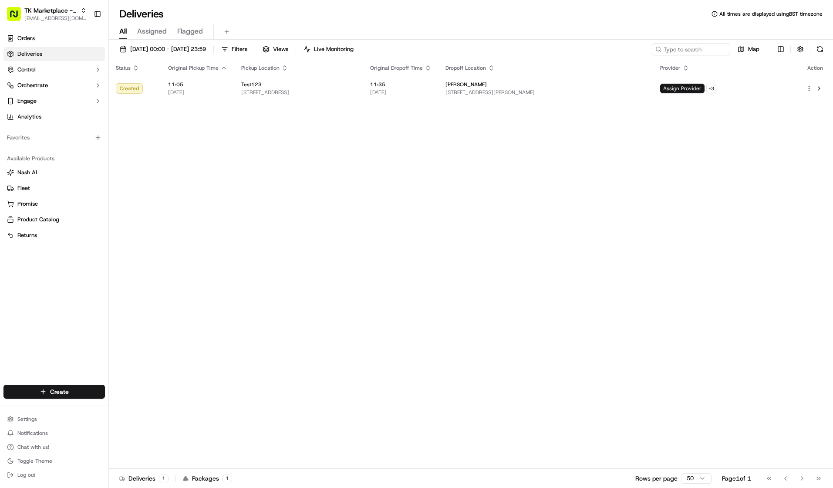
click at [136, 67] on icon "button" at bounding box center [135, 67] width 7 height 7
drag, startPoint x: 141, startPoint y: 91, endPoint x: 120, endPoint y: 90, distance: 20.9
click at [120, 90] on div "Created" at bounding box center [135, 88] width 38 height 10
click at [162, 125] on div "Status Original Pickup Time Pickup Location Original Dropoff Time Dropoff Locat…" at bounding box center [470, 263] width 723 height 409
click at [251, 52] on button "Filters" at bounding box center [234, 49] width 34 height 12
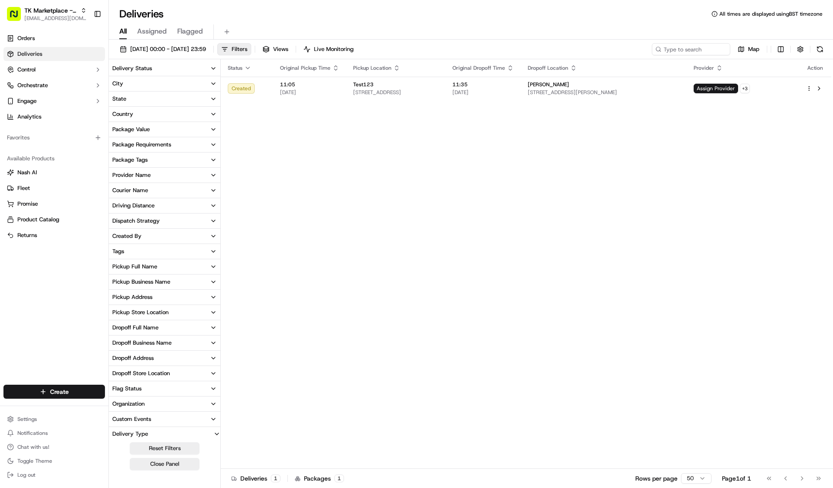
click at [213, 66] on icon "button" at bounding box center [213, 68] width 7 height 7
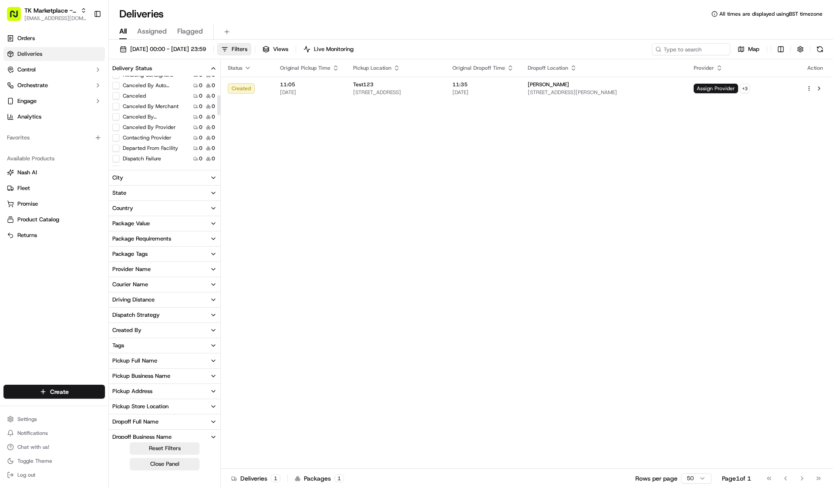
scroll to position [87, 0]
drag, startPoint x: 183, startPoint y: 128, endPoint x: 125, endPoint y: 125, distance: 58.4
click at [125, 125] on div "Departed From Facility 0 0" at bounding box center [165, 127] width 112 height 9
drag, startPoint x: 160, startPoint y: 139, endPoint x: 123, endPoint y: 135, distance: 37.6
click at [123, 137] on div "Dispatch Failure 0 0" at bounding box center [165, 137] width 112 height 9
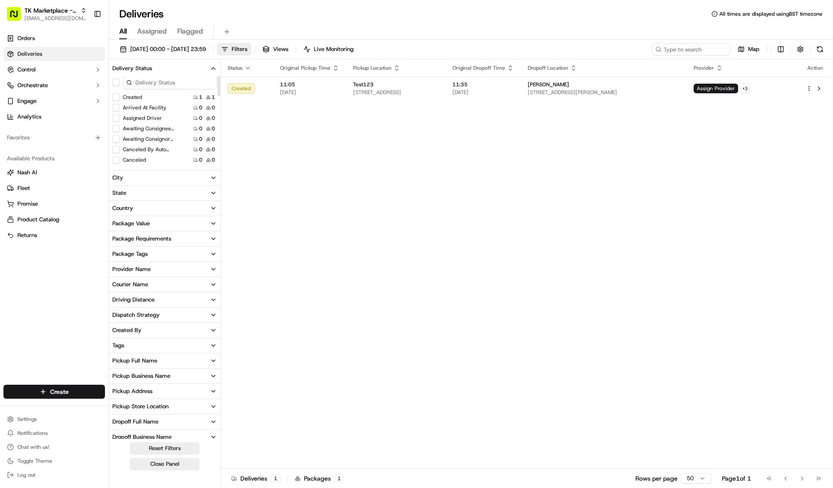
scroll to position [0, 0]
click at [288, 142] on div "Status Original Pickup Time Pickup Location Original Dropoff Time Dropoff Locat…" at bounding box center [526, 263] width 611 height 409
click at [214, 67] on icon "button" at bounding box center [213, 68] width 7 height 7
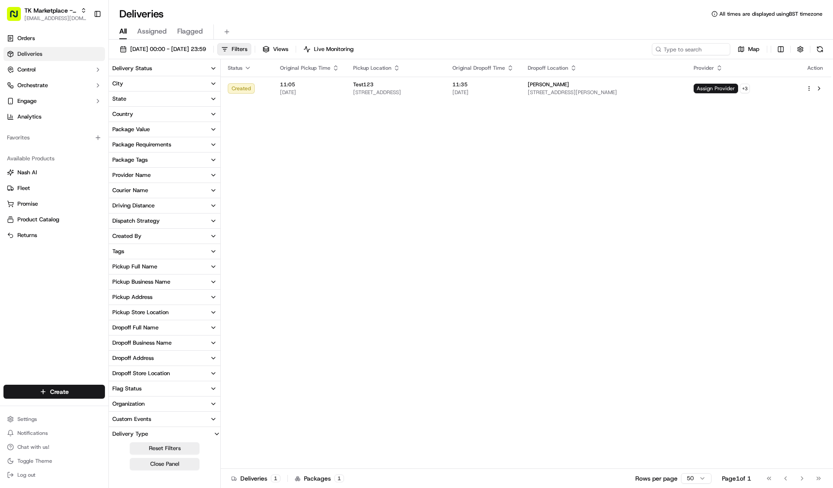
drag, startPoint x: 335, startPoint y: 183, endPoint x: 330, endPoint y: 186, distance: 5.7
click at [335, 184] on div "Status Original Pickup Time Pickup Location Original Dropoff Time Dropoff Locat…" at bounding box center [526, 263] width 611 height 409
click at [358, 44] on button "Live Monitoring" at bounding box center [329, 49] width 58 height 12
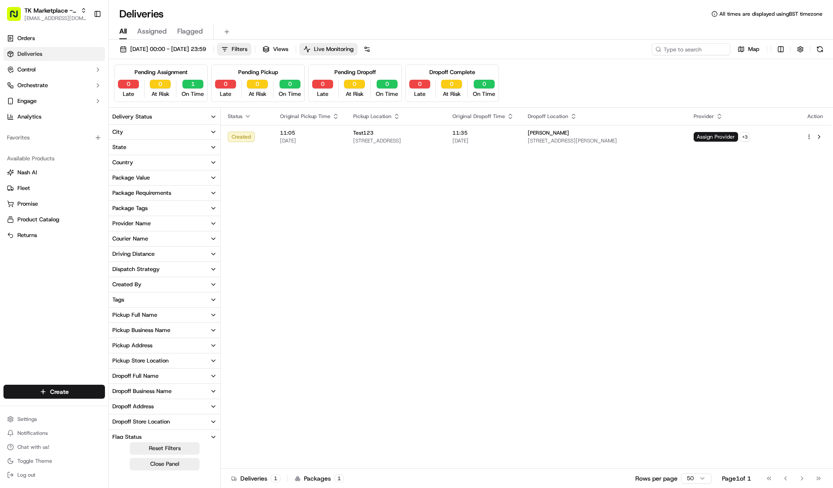
click at [420, 339] on div "Status Original Pickup Time Pickup Location Original Dropoff Time Dropoff Locat…" at bounding box center [526, 288] width 611 height 361
click at [507, 34] on div "All Assigned Flagged" at bounding box center [471, 31] width 724 height 15
drag, startPoint x: 370, startPoint y: 228, endPoint x: 367, endPoint y: 223, distance: 6.3
click at [368, 224] on div "Status Original Pickup Time Pickup Location Original Dropoff Time Dropoff Locat…" at bounding box center [526, 288] width 611 height 361
click at [347, 137] on td "Test123 57 Farringdon Rd, London EC1M 3JB, UK" at bounding box center [395, 137] width 99 height 24
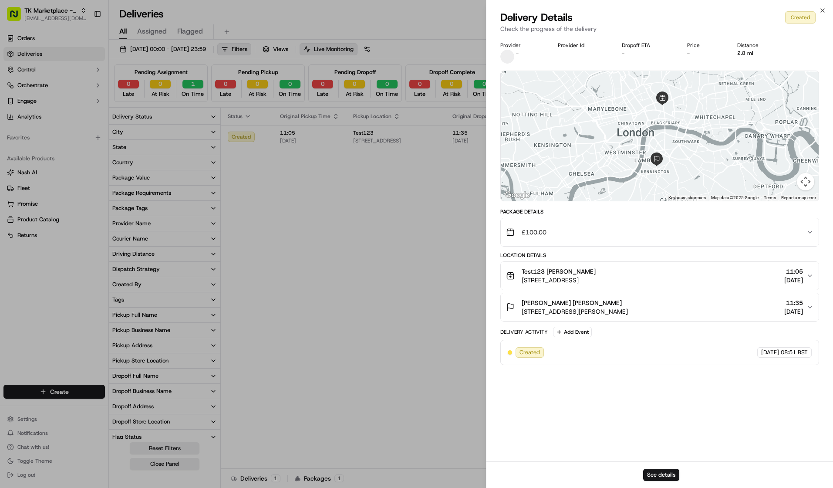
drag, startPoint x: 330, startPoint y: 221, endPoint x: 361, endPoint y: 212, distance: 32.5
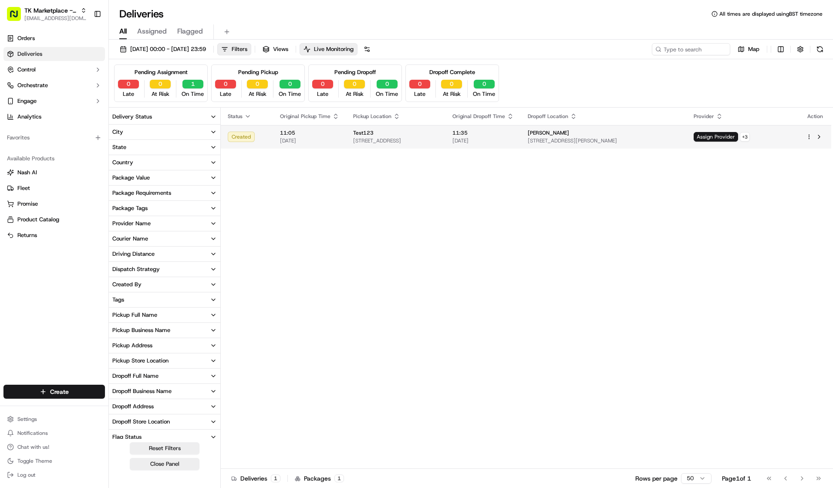
click at [301, 148] on td "11:05 04/09/2025" at bounding box center [309, 137] width 73 height 24
click at [321, 139] on span "[DATE]" at bounding box center [309, 140] width 59 height 7
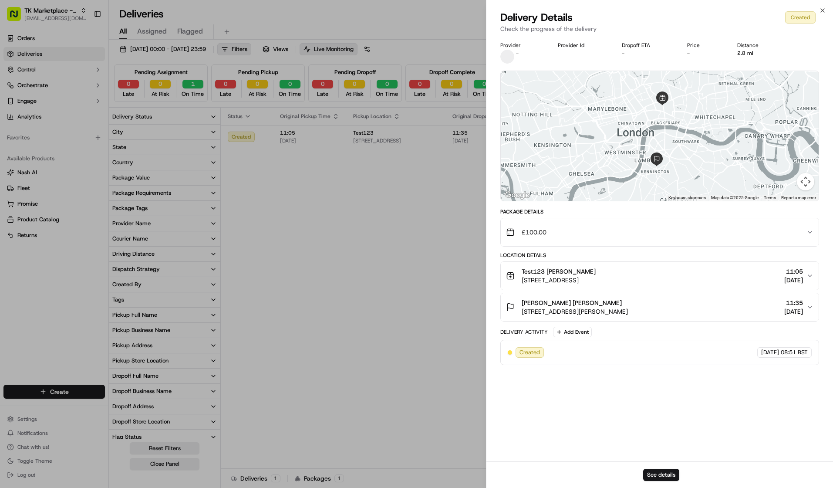
click at [562, 50] on div "Provider - Provider Id Dropoff ETA - Price - Distance 2.8 mi" at bounding box center [659, 53] width 319 height 22
click at [565, 45] on div "Provider Id" at bounding box center [583, 45] width 50 height 7
click at [531, 350] on span "Created" at bounding box center [530, 352] width 20 height 8
click at [513, 453] on div "Provider - Provider Id Dropoff ETA - Price - Distance 2.8 mi ← Move left → Move…" at bounding box center [660, 249] width 347 height 425
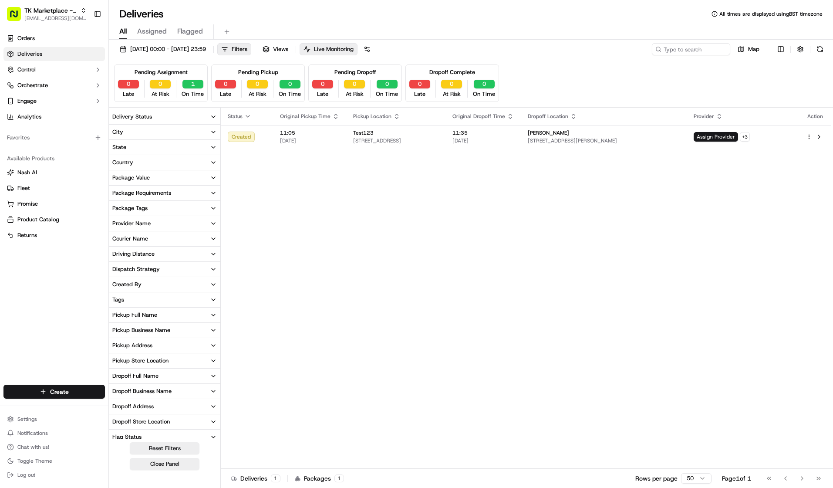
click at [264, 262] on div "Status Original Pickup Time Pickup Location Original Dropoff Time Dropoff Locat…" at bounding box center [526, 288] width 611 height 361
click at [358, 45] on button "Live Monitoring" at bounding box center [329, 49] width 58 height 12
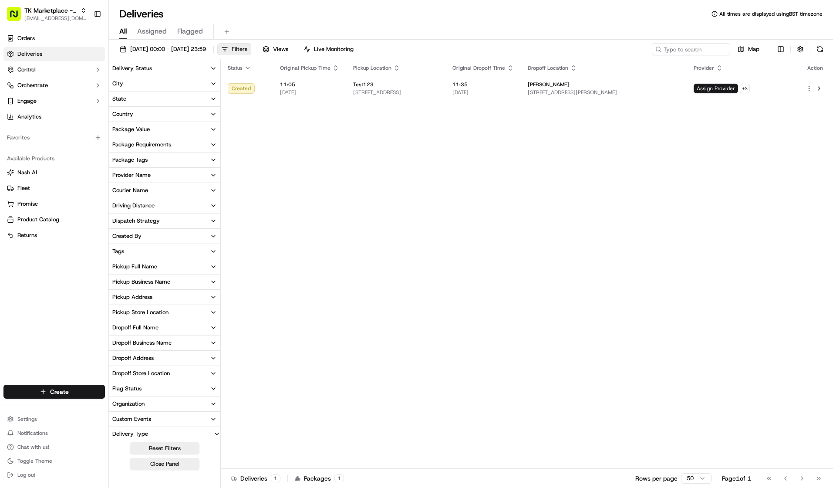
click at [247, 51] on span "Filters" at bounding box center [240, 49] width 16 height 8
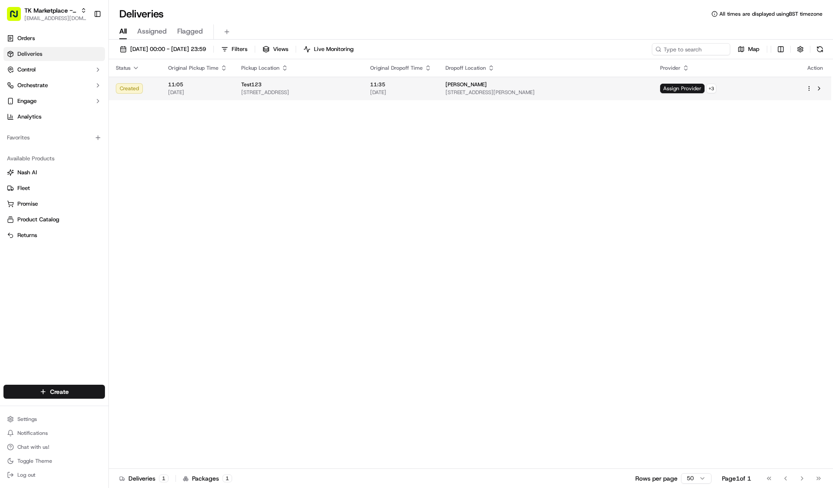
click at [171, 88] on span "11:05" at bounding box center [197, 84] width 59 height 7
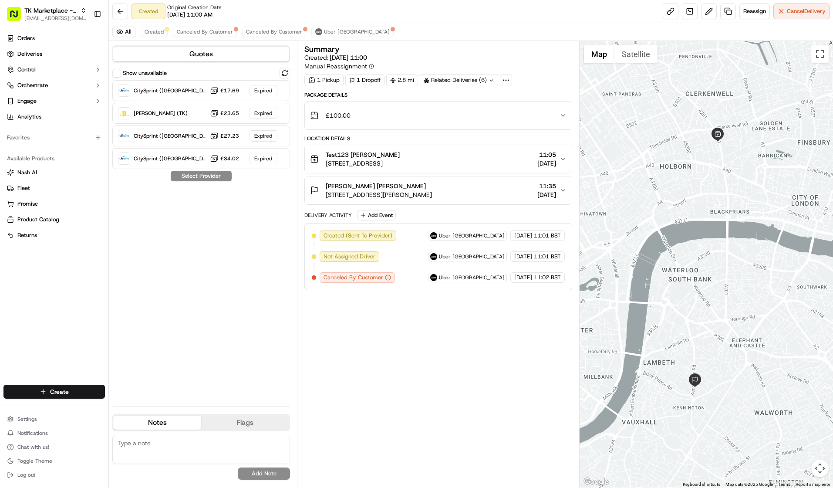
click at [563, 159] on icon "button" at bounding box center [563, 158] width 7 height 7
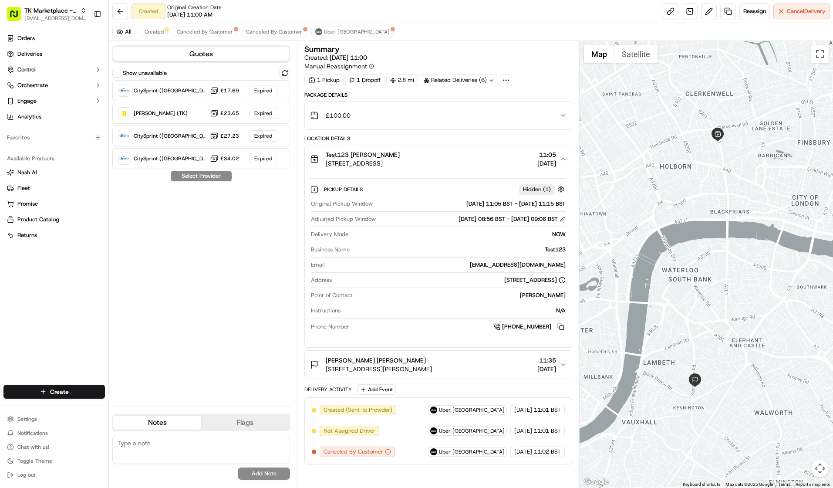
drag, startPoint x: 429, startPoint y: 202, endPoint x: 571, endPoint y: 206, distance: 141.6
click at [571, 206] on div "Pickup Details Hidden ( 1 ) Original Pickup Window 04/09/2025 11:05 BST - 04/09…" at bounding box center [438, 256] width 267 height 167
drag, startPoint x: 549, startPoint y: 234, endPoint x: 569, endPoint y: 240, distance: 20.7
click at [569, 240] on div "Pickup Details Hidden ( 1 ) Original Pickup Window 04/09/2025 11:05 BST - 04/09…" at bounding box center [438, 256] width 267 height 167
drag, startPoint x: 309, startPoint y: 235, endPoint x: 372, endPoint y: 242, distance: 63.5
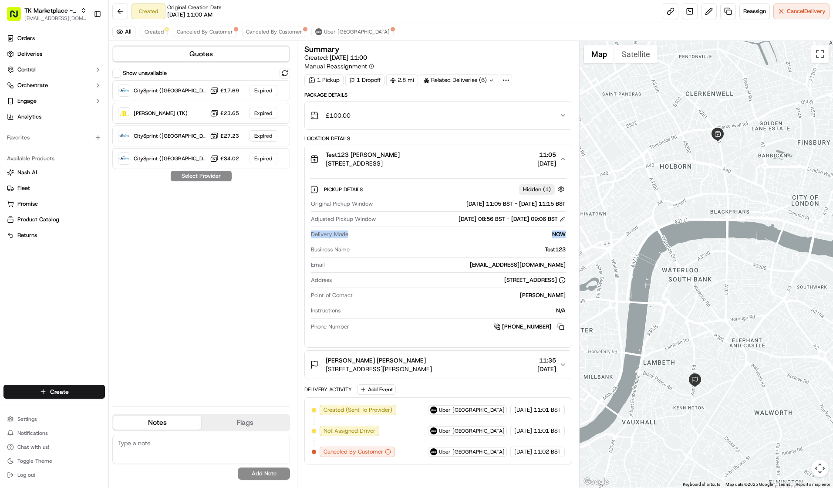
click at [372, 242] on div "Pickup Details Hidden ( 1 ) Original Pickup Window 04/09/2025 11:05 BST - 04/09…" at bounding box center [438, 256] width 267 height 167
click at [561, 235] on div "NOW" at bounding box center [459, 234] width 214 height 8
drag, startPoint x: 497, startPoint y: 266, endPoint x: 563, endPoint y: 304, distance: 76.7
click at [563, 304] on div "Original Pickup Window 04/09/2025 11:05 BST - 04/09/2025 11:15 BST Adjusted Pic…" at bounding box center [438, 265] width 257 height 139
drag, startPoint x: 497, startPoint y: 326, endPoint x: 554, endPoint y: 330, distance: 56.3
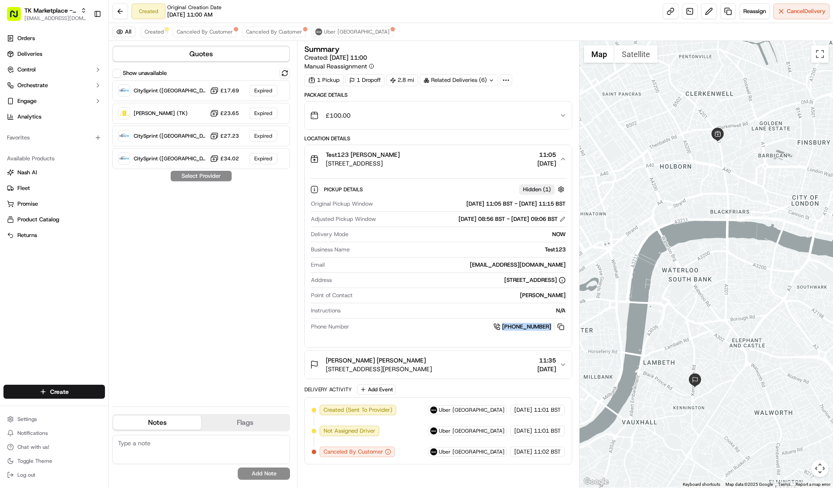
click at [554, 330] on div "+44 7545 629560" at bounding box center [459, 327] width 213 height 10
click at [482, 361] on div "Novello Josh Dodd 241 Kennington Rd, London SE11 6BY, UK 11:35 04/09/2025" at bounding box center [435, 364] width 250 height 17
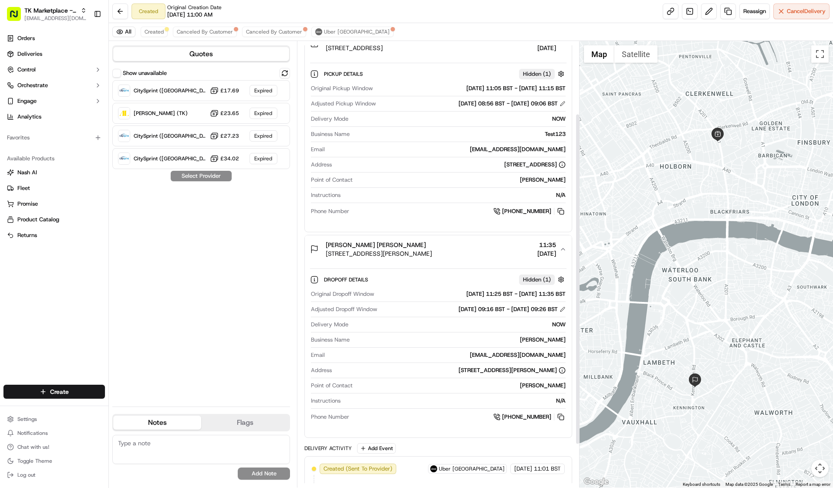
scroll to position [131, 0]
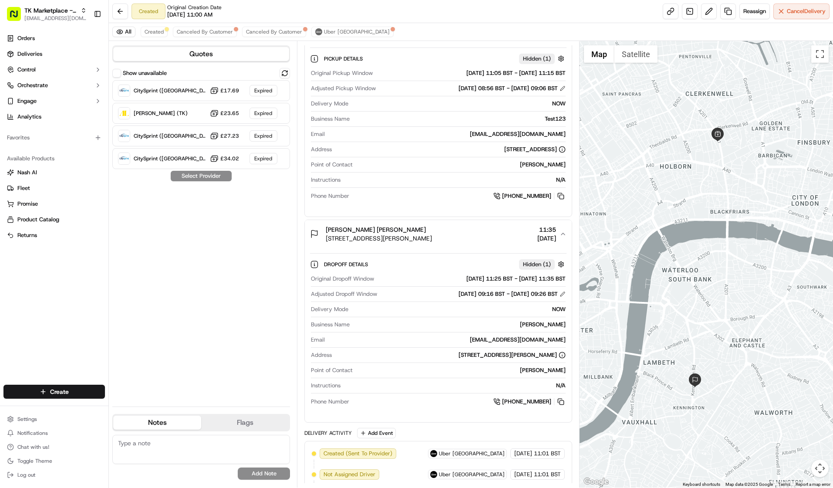
click at [477, 231] on div "Novello Josh Dodd 241 Kennington Rd, London SE11 6BY, UK 11:35 04/09/2025" at bounding box center [435, 233] width 250 height 17
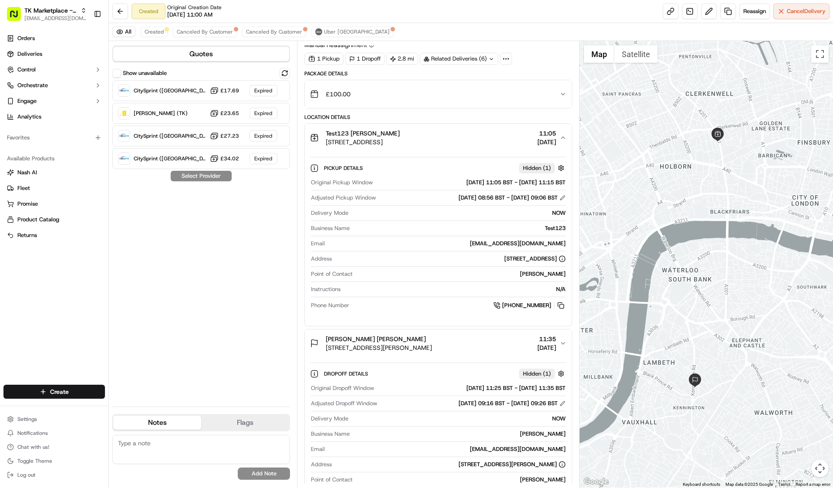
scroll to position [0, 0]
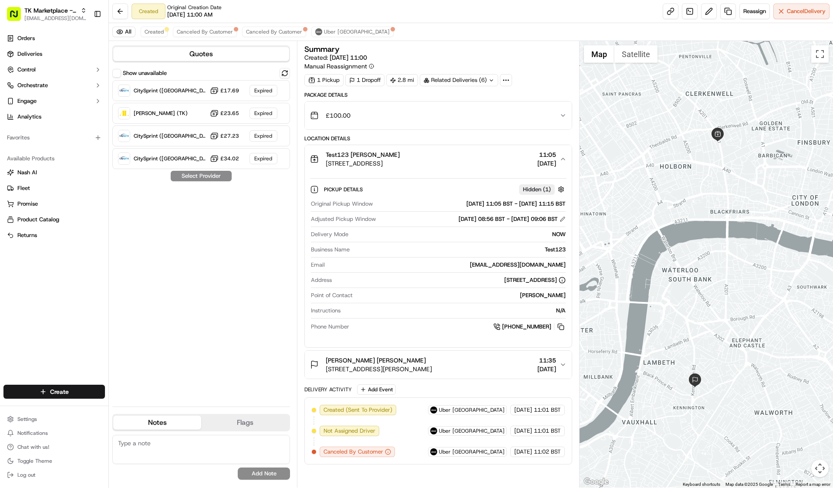
click at [469, 162] on div "Test123 Josh Dodd 57 Farringdon Rd, London EC1M 3JB, UK 11:05 04/09/2025" at bounding box center [435, 158] width 250 height 17
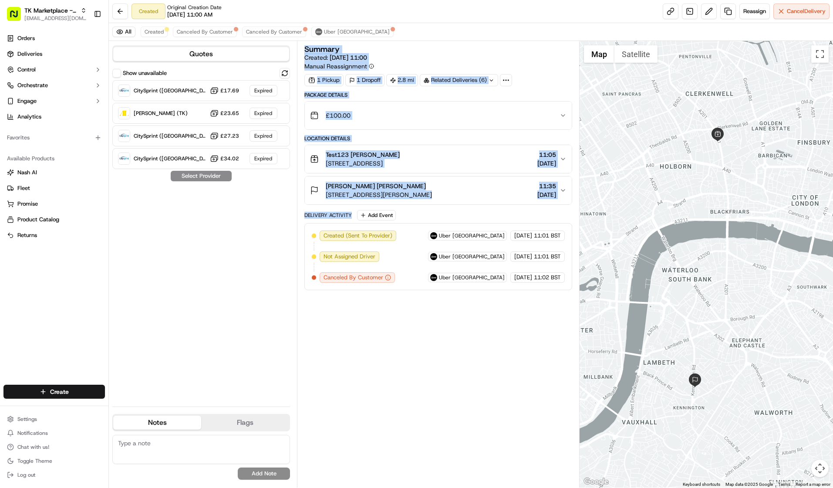
drag, startPoint x: 303, startPoint y: 214, endPoint x: 403, endPoint y: 220, distance: 100.8
click at [351, 216] on div "Summary Created: 04/09/2025 11:00 Manual Reassignment 1 Pickup 1 Dropoff 2.8 mi…" at bounding box center [438, 264] width 283 height 446
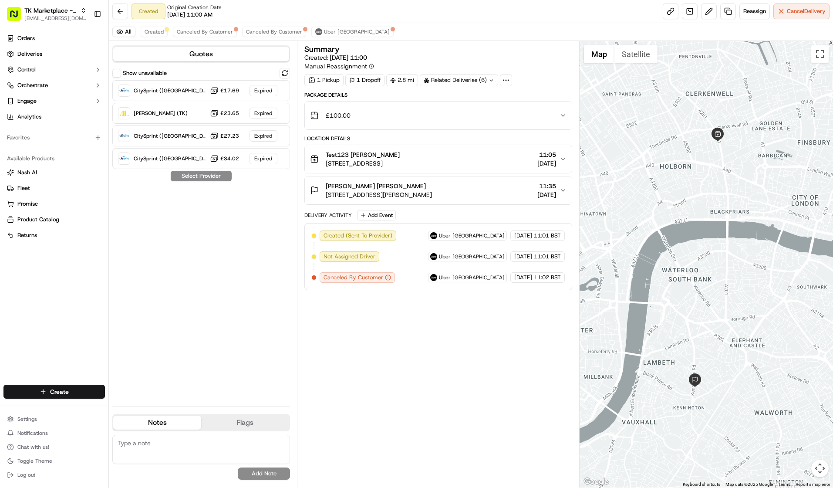
click at [417, 220] on div "Delivery Activity Add Event" at bounding box center [438, 215] width 268 height 10
drag, startPoint x: 324, startPoint y: 237, endPoint x: 409, endPoint y: 240, distance: 85.0
click at [409, 240] on div "Created (Sent To Provider) Uber UK 04/09/2025 11:01 BST Not Assigned Driver Ube…" at bounding box center [438, 256] width 253 height 52
drag, startPoint x: 322, startPoint y: 256, endPoint x: 385, endPoint y: 260, distance: 62.4
click at [385, 260] on div "Created (Sent To Provider) Uber UK 04/09/2025 11:01 BST Not Assigned Driver Ube…" at bounding box center [438, 256] width 253 height 52
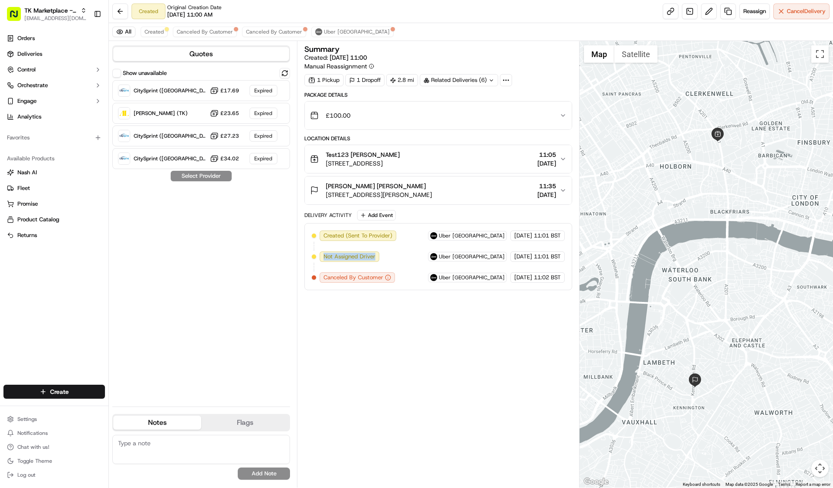
drag, startPoint x: 497, startPoint y: 258, endPoint x: 524, endPoint y: 257, distance: 27.4
click at [524, 257] on span "[DATE]" at bounding box center [523, 257] width 18 height 8
drag, startPoint x: 350, startPoint y: 279, endPoint x: 394, endPoint y: 282, distance: 44.5
click at [394, 282] on div "Canceled By Customer" at bounding box center [357, 277] width 75 height 10
click at [213, 241] on div "Show unavailable CitySprint (UK) Sameday £17.69 Expired Addison Lee (TK) £23.65…" at bounding box center [201, 233] width 178 height 331
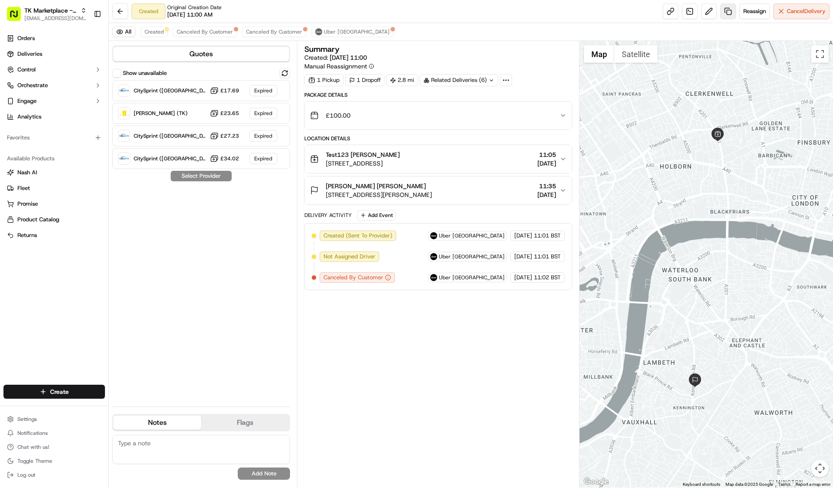
click at [729, 12] on link at bounding box center [728, 11] width 16 height 16
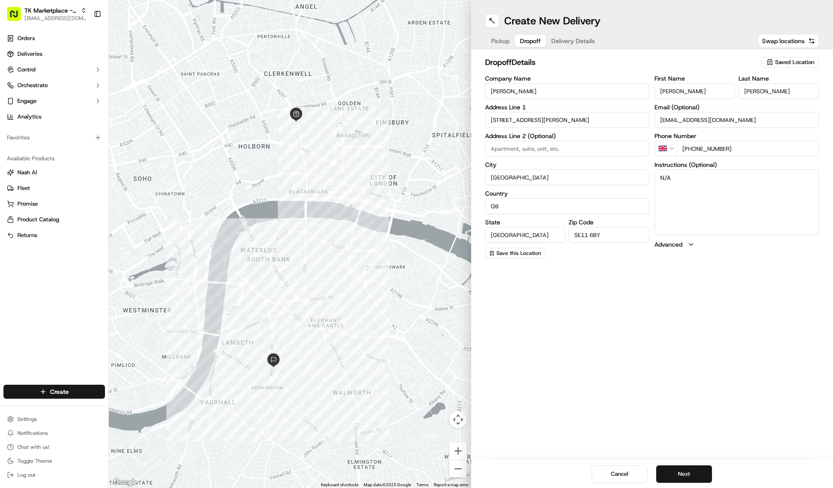
click at [536, 40] on span "Dropoff" at bounding box center [530, 41] width 21 height 9
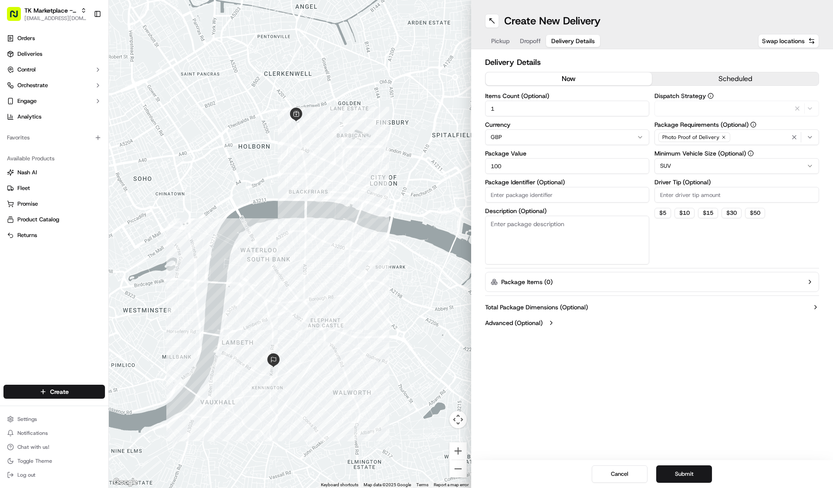
click at [558, 39] on span "Delivery Details" at bounding box center [573, 41] width 44 height 9
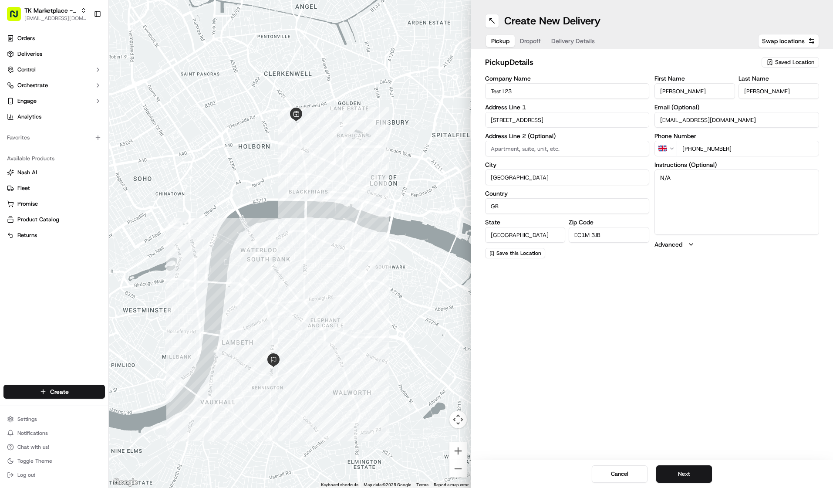
click at [498, 42] on span "Pickup" at bounding box center [500, 41] width 18 height 9
drag, startPoint x: 488, startPoint y: 93, endPoint x: 520, endPoint y: 94, distance: 31.8
click at [520, 94] on input "Test123" at bounding box center [567, 91] width 165 height 16
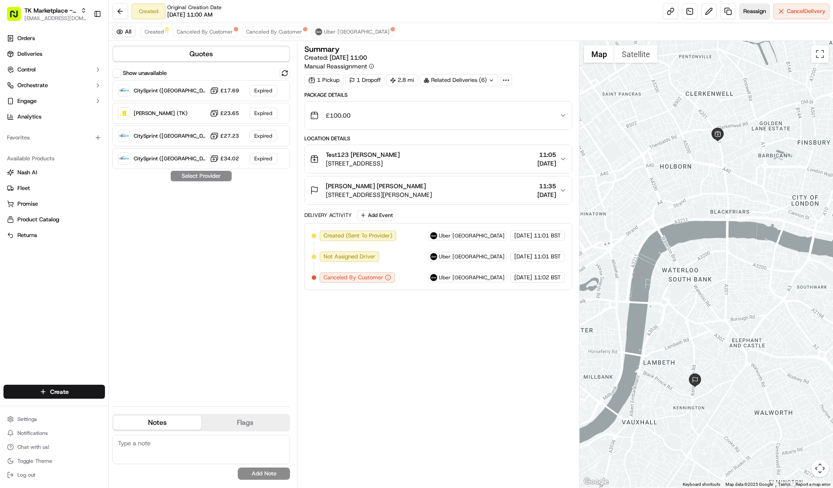
click at [749, 14] on span "Reassign" at bounding box center [755, 11] width 23 height 8
drag, startPoint x: 140, startPoint y: 11, endPoint x: 164, endPoint y: 13, distance: 23.6
click at [162, 13] on div "Created Original Creation Date 09/04/2025 11:00 AM" at bounding box center [177, 11] width 90 height 16
click at [806, 96] on div at bounding box center [707, 264] width 254 height 446
click at [372, 233] on span "Created (Sent To Provider)" at bounding box center [358, 236] width 69 height 8
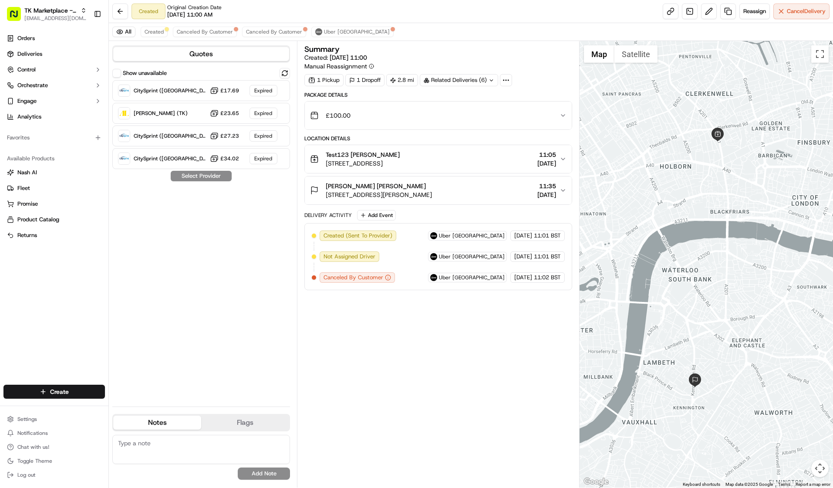
click at [365, 237] on span "Created (Sent To Provider)" at bounding box center [358, 236] width 69 height 8
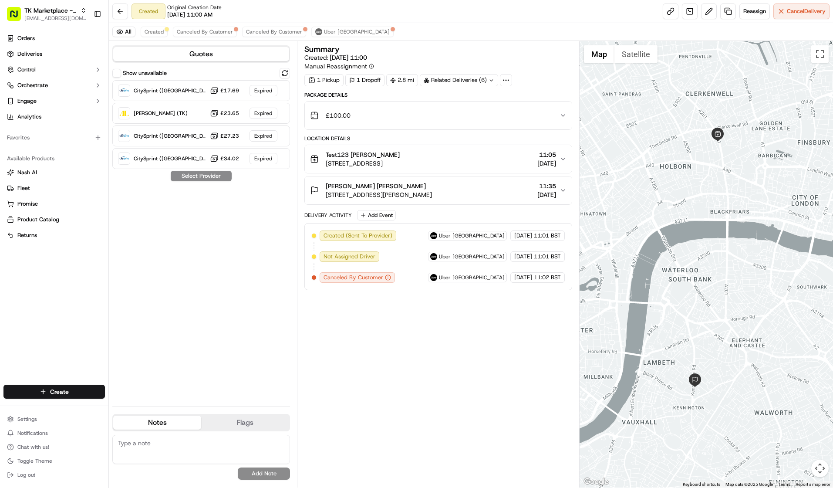
click at [205, 231] on div "Show unavailable CitySprint (UK) Sameday £17.69 Expired Addison Lee (TK) £23.65…" at bounding box center [201, 233] width 178 height 331
click at [806, 66] on div at bounding box center [707, 264] width 254 height 446
click at [751, 14] on span "Reassign" at bounding box center [755, 11] width 23 height 8
click at [151, 33] on span "Created" at bounding box center [154, 31] width 19 height 7
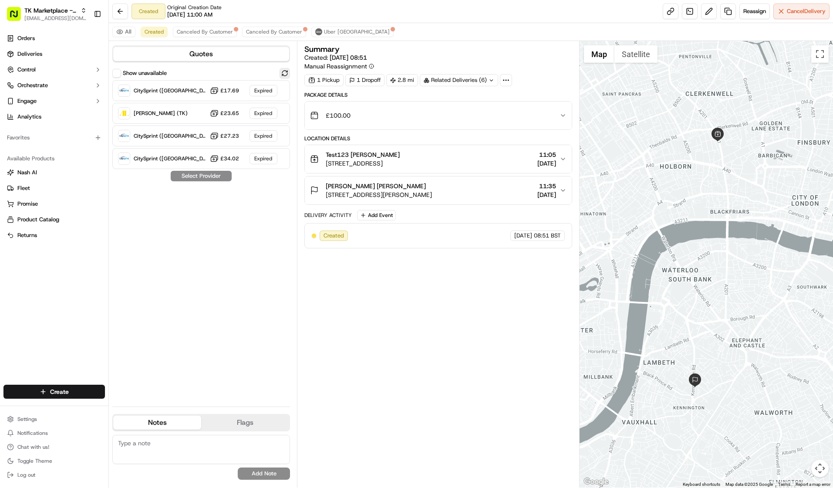
click at [284, 73] on button at bounding box center [285, 73] width 10 height 10
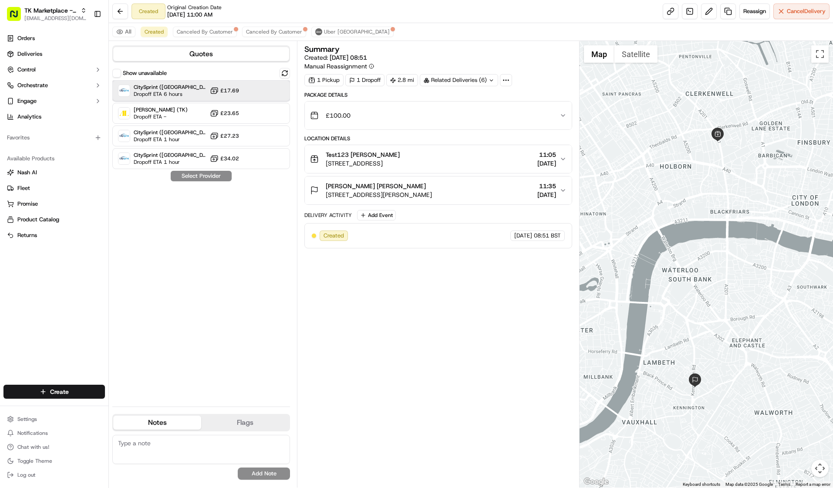
click at [268, 90] on div at bounding box center [263, 90] width 10 height 10
click at [388, 20] on div "Created Original Creation Date 09/04/2025 11:00 AM Reassign Cancel Delivery" at bounding box center [471, 11] width 724 height 23
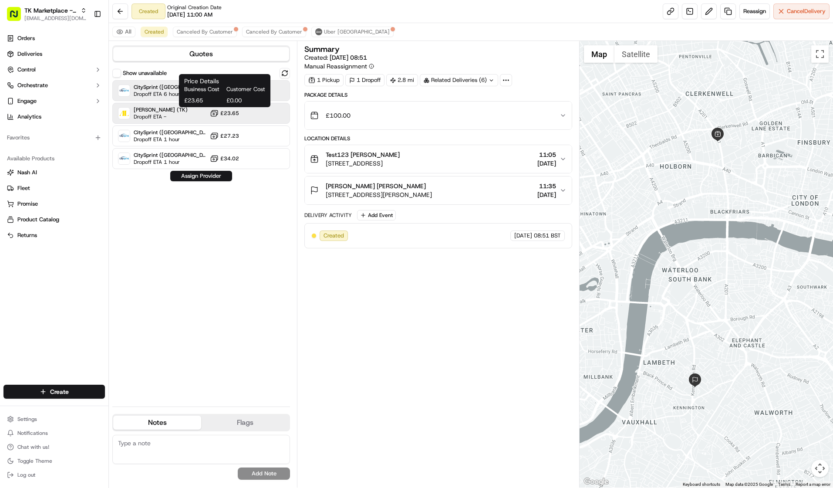
click at [226, 111] on span "£23.65" at bounding box center [229, 113] width 19 height 7
click at [203, 33] on span "Canceled By Customer" at bounding box center [205, 31] width 56 height 7
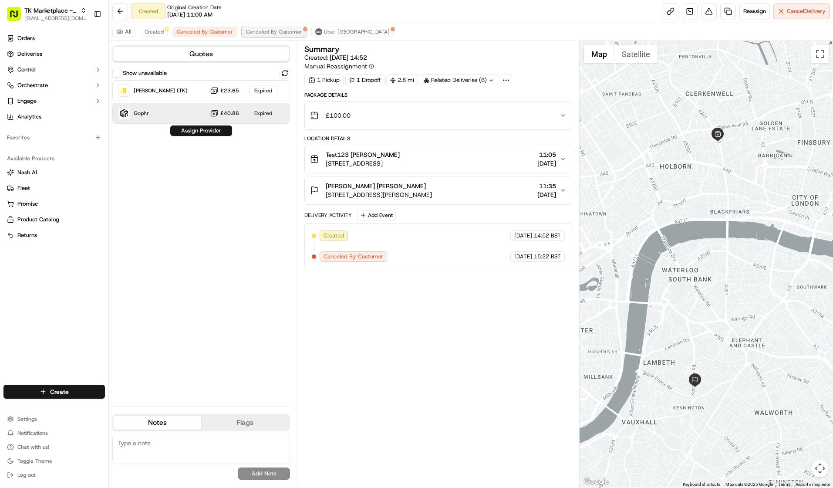
click at [257, 33] on span "Canceled By Customer" at bounding box center [274, 31] width 56 height 7
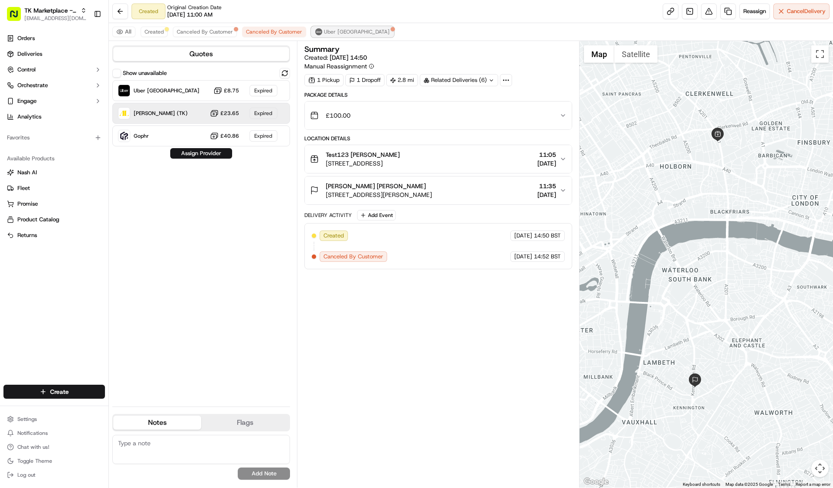
click at [325, 32] on span "Uber [GEOGRAPHIC_DATA]" at bounding box center [357, 31] width 66 height 7
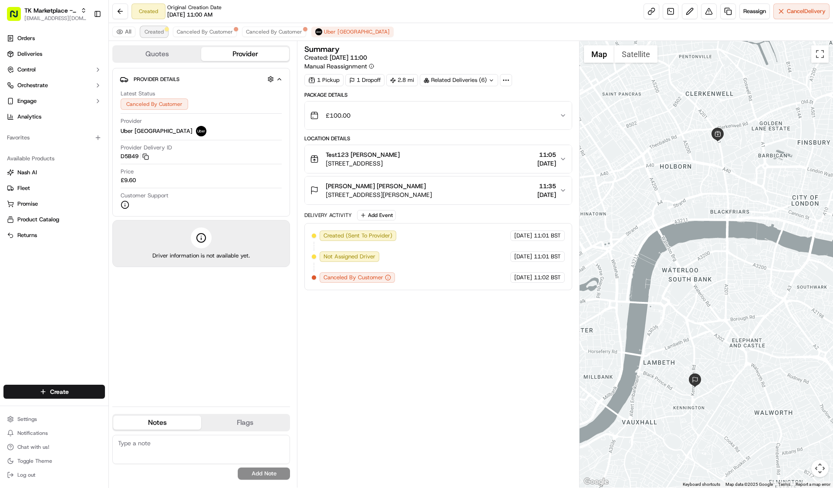
click at [141, 31] on button "Created" at bounding box center [154, 32] width 27 height 10
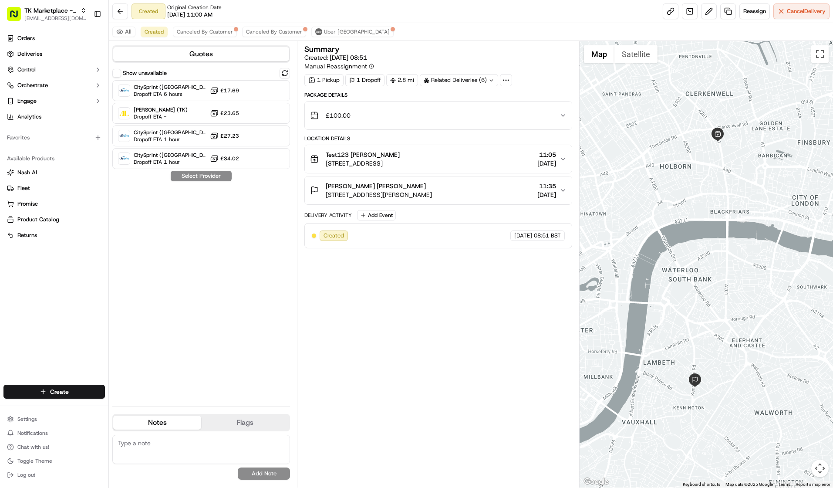
drag, startPoint x: 783, startPoint y: 29, endPoint x: 754, endPoint y: 33, distance: 29.0
click at [784, 30] on div "All Created Canceled By Customer Canceled By Customer Uber UK" at bounding box center [471, 32] width 724 height 18
drag, startPoint x: 219, startPoint y: 7, endPoint x: 169, endPoint y: 8, distance: 50.5
click at [169, 8] on div "Original Creation Date 09/04/2025 11:00 AM" at bounding box center [194, 11] width 54 height 15
click at [786, 33] on div "All Created Canceled By Customer Canceled By Customer Uber UK" at bounding box center [471, 32] width 724 height 18
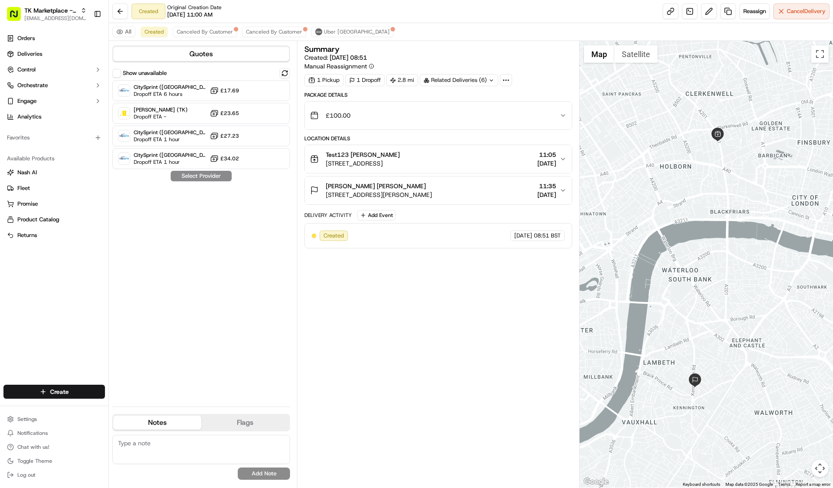
click at [741, 32] on div "All Created Canceled By Customer Canceled By Customer Uber UK" at bounding box center [471, 32] width 724 height 18
click at [760, 281] on div at bounding box center [707, 264] width 254 height 446
click at [792, 214] on div at bounding box center [707, 264] width 254 height 446
click at [754, 34] on div "All Created Canceled By Customer Canceled By Customer Uber UK" at bounding box center [471, 32] width 724 height 18
click at [174, 319] on div "Show unavailable CitySprint (UK) Sameday Dropoff ETA 6 hours £17.69 Addison Lee…" at bounding box center [201, 233] width 178 height 331
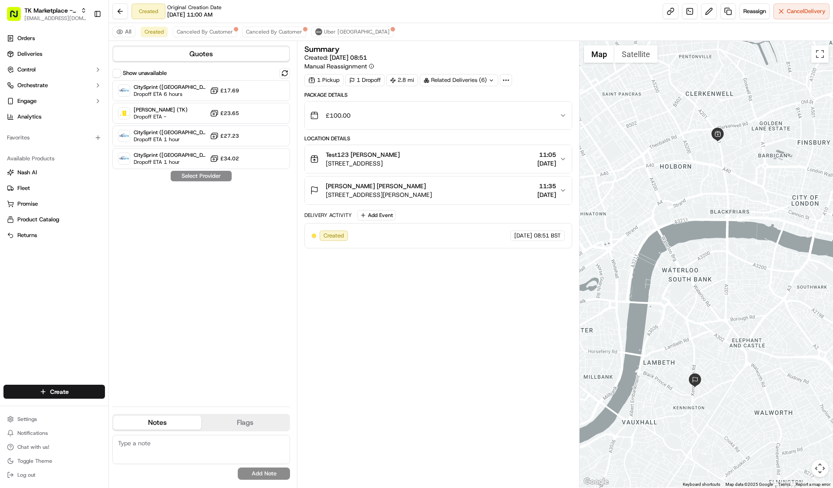
click at [221, 237] on div "Show unavailable CitySprint (UK) Sameday Dropoff ETA 6 hours £17.69 Addison Lee…" at bounding box center [201, 233] width 178 height 331
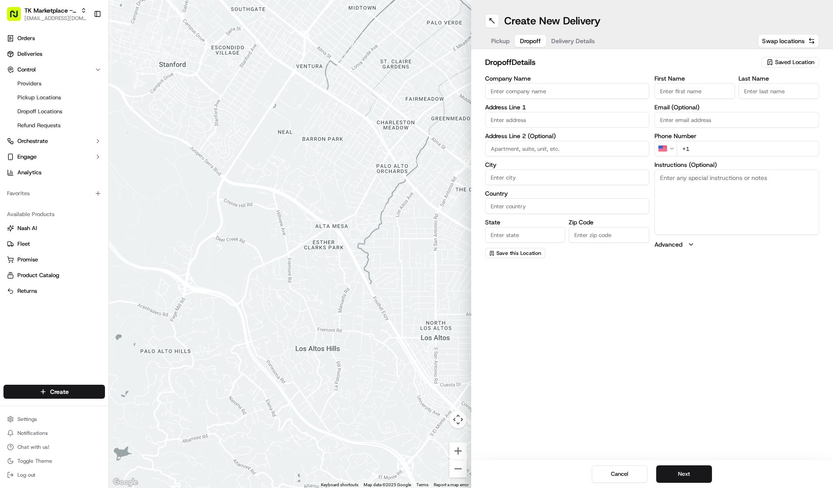
click at [531, 460] on div "Cancel Next" at bounding box center [652, 474] width 362 height 28
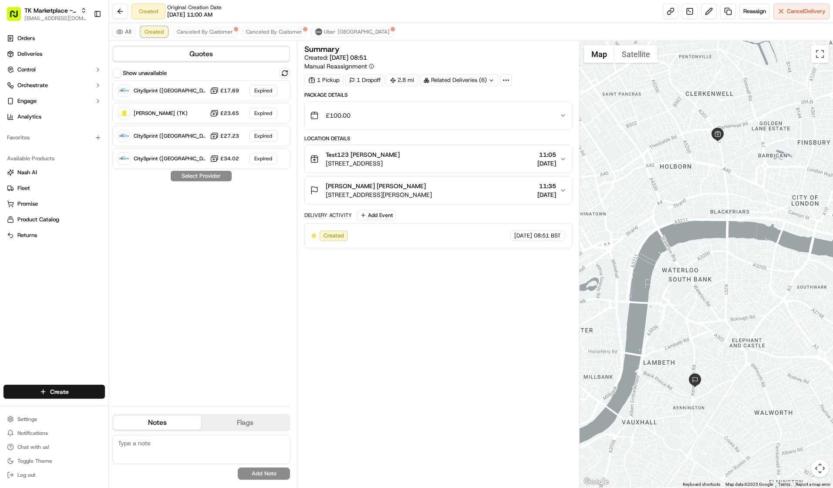
click at [153, 32] on span "Created" at bounding box center [154, 31] width 19 height 7
click at [332, 236] on span "Created" at bounding box center [334, 236] width 20 height 8
click at [160, 36] on button "Created" at bounding box center [154, 32] width 27 height 10
drag, startPoint x: 160, startPoint y: 36, endPoint x: 135, endPoint y: 56, distance: 31.9
click at [135, 56] on button "Quotes" at bounding box center [201, 54] width 176 height 14
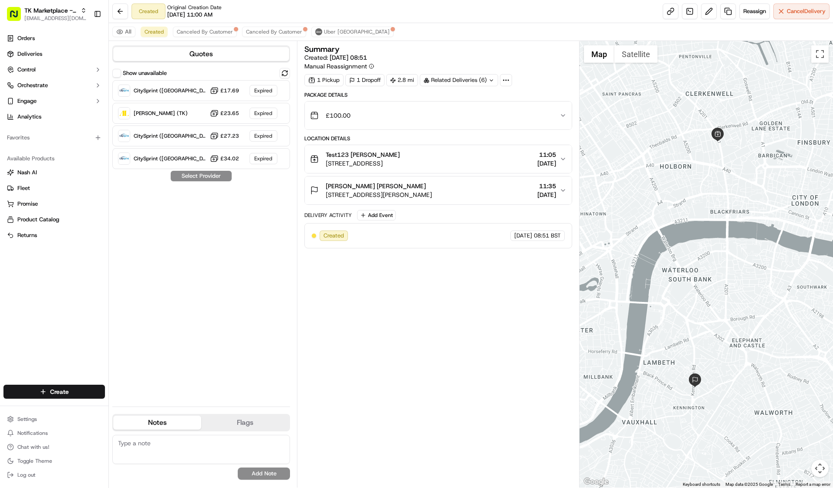
click at [185, 52] on button "Quotes" at bounding box center [201, 54] width 176 height 14
click at [414, 235] on div "Created [DATE] 08:51 BST" at bounding box center [438, 235] width 253 height 10
click at [726, 11] on link at bounding box center [728, 11] width 16 height 16
click at [703, 14] on button at bounding box center [709, 11] width 16 height 16
click at [753, 7] on button "Reassign" at bounding box center [755, 11] width 30 height 16
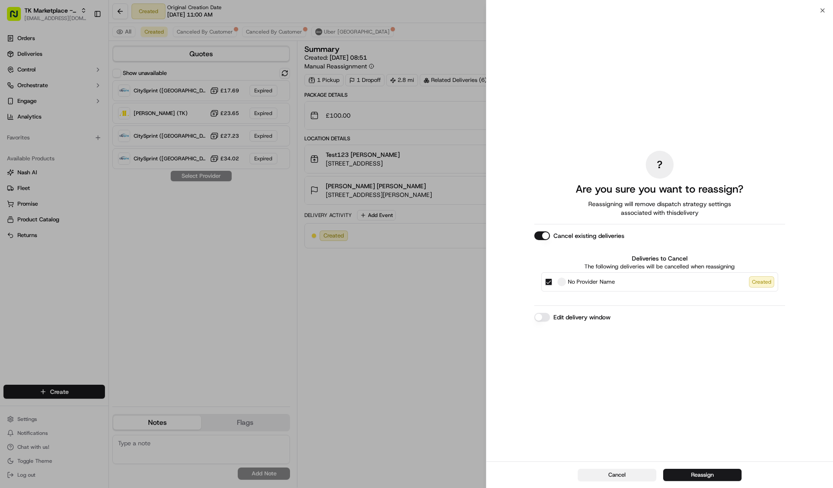
click at [608, 477] on button "Cancel" at bounding box center [617, 475] width 78 height 12
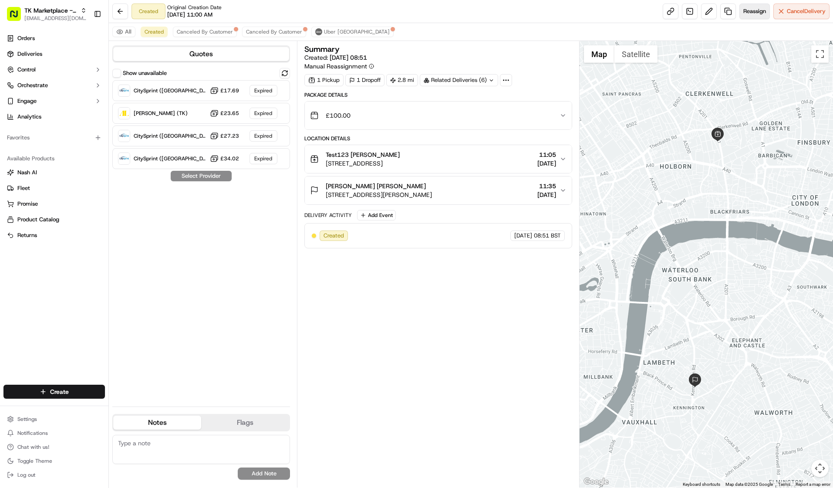
click at [751, 18] on button "Reassign" at bounding box center [755, 11] width 30 height 16
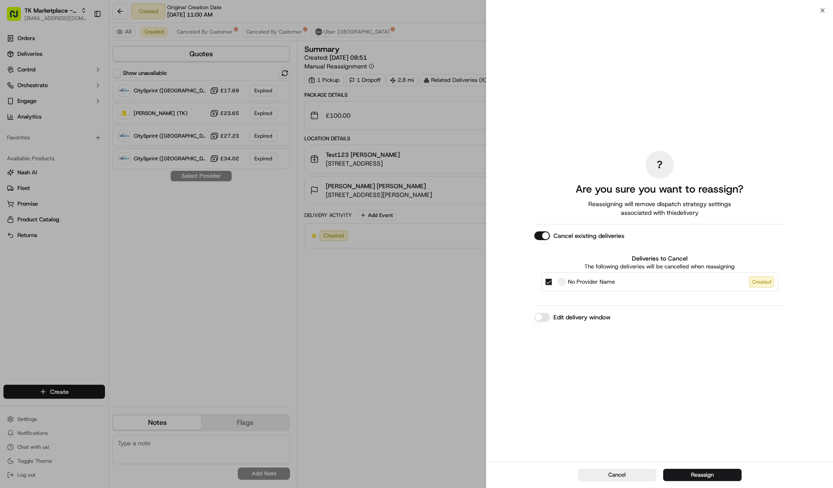
click at [761, 281] on div "Created" at bounding box center [761, 281] width 25 height 11
click at [552, 281] on button "No Provider Name Created" at bounding box center [548, 281] width 7 height 7
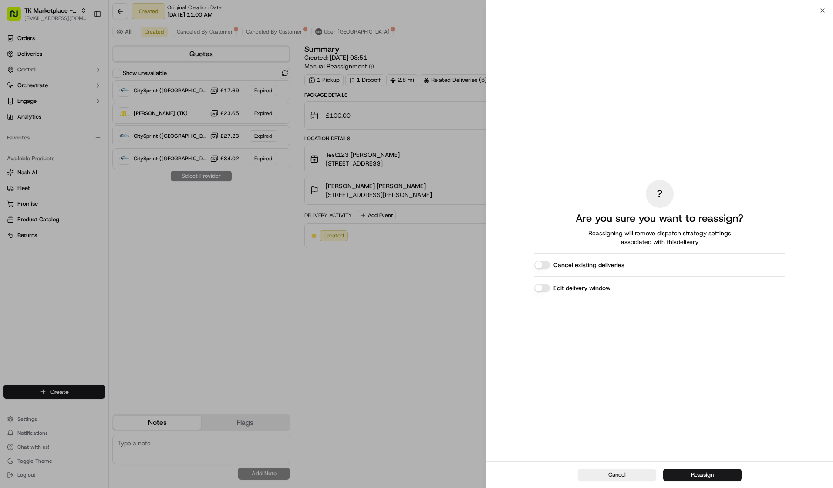
click at [546, 264] on button "Cancel existing deliveries" at bounding box center [542, 264] width 16 height 9
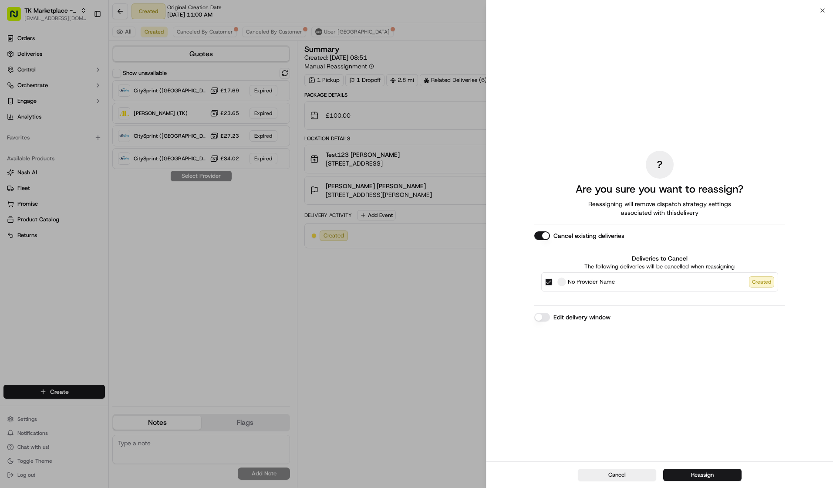
click at [539, 234] on button "Cancel existing deliveries" at bounding box center [542, 235] width 16 height 9
